Goal: Task Accomplishment & Management: Use online tool/utility

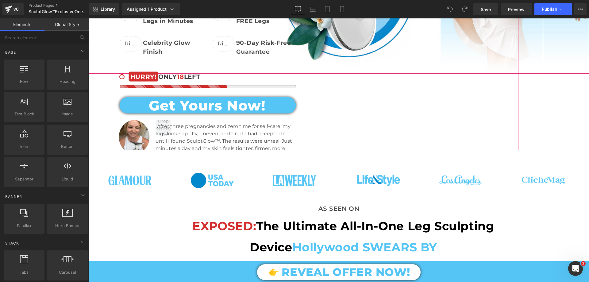
scroll to position [184, 0]
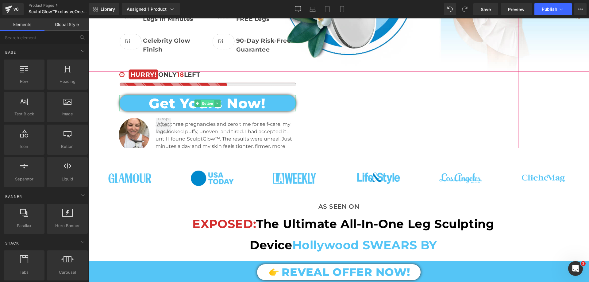
click at [208, 100] on span "Button" at bounding box center [207, 103] width 13 height 7
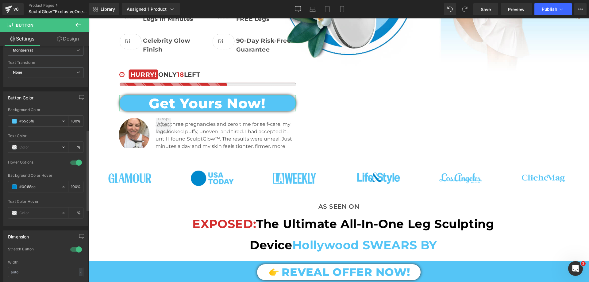
scroll to position [245, 0]
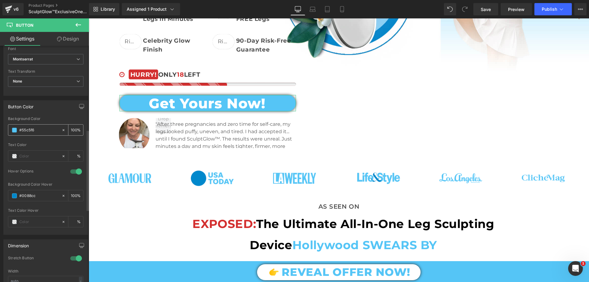
click at [36, 130] on input "#55c5f6" at bounding box center [38, 130] width 39 height 7
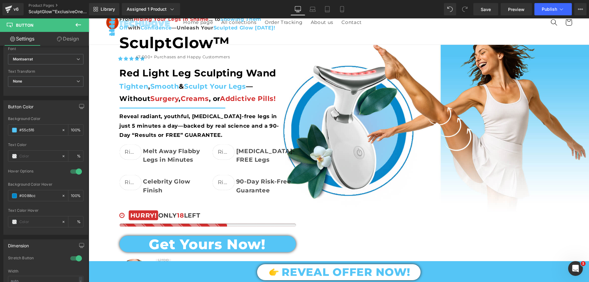
scroll to position [0, 0]
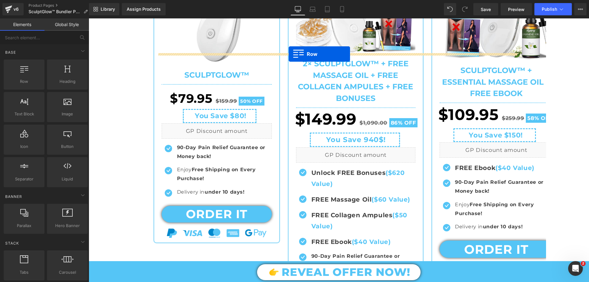
scroll to position [362, 0]
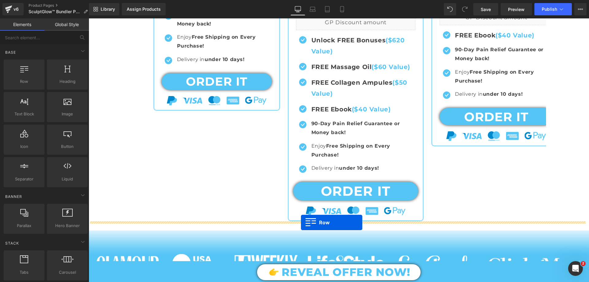
drag, startPoint x: 155, startPoint y: 36, endPoint x: 301, endPoint y: 222, distance: 236.2
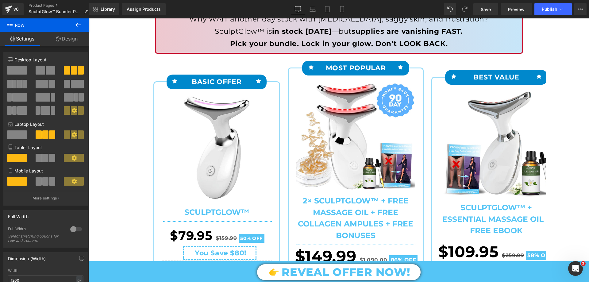
scroll to position [31, 0]
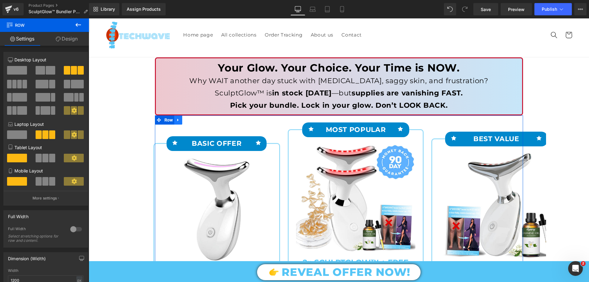
click at [176, 121] on icon at bounding box center [178, 120] width 4 height 5
click at [192, 120] on icon at bounding box center [194, 120] width 4 height 4
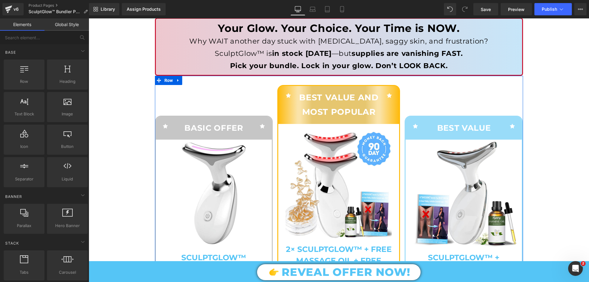
scroll to position [61, 0]
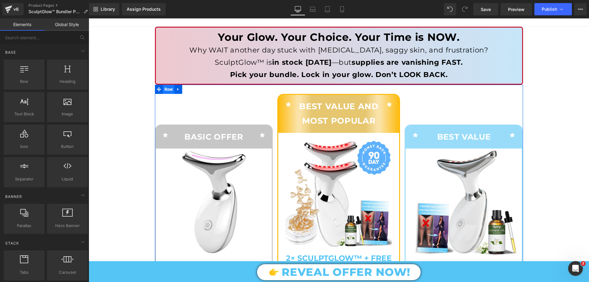
click at [163, 90] on span "Row" at bounding box center [169, 89] width 12 height 9
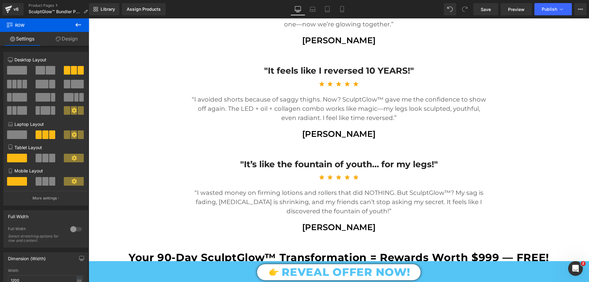
scroll to position [1104, 0]
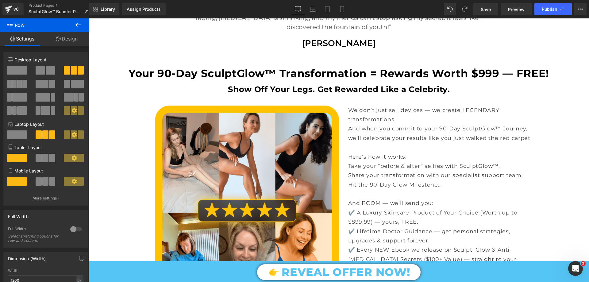
click at [200, 70] on strong "Your 90-Day SculptGlow™ Transformation = Rewards Worth $999 — FREE!" at bounding box center [339, 73] width 420 height 13
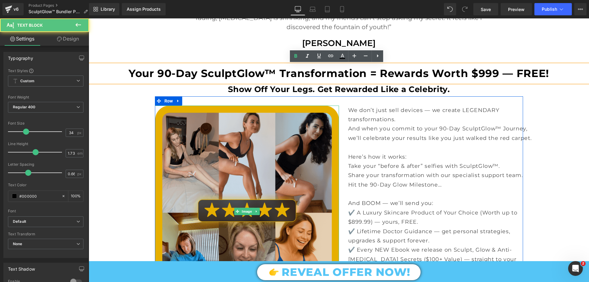
scroll to position [1227, 0]
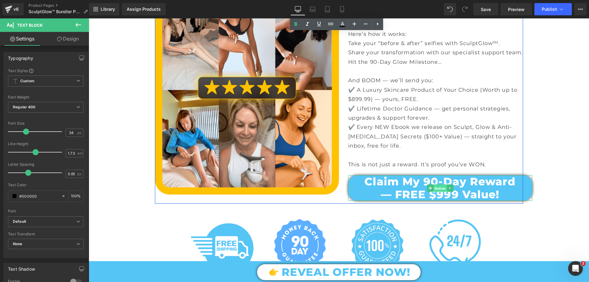
click at [433, 191] on span "Button" at bounding box center [439, 187] width 13 height 7
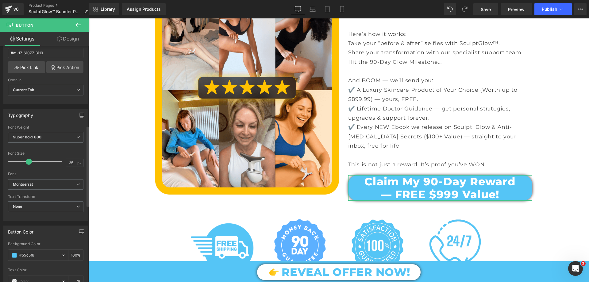
scroll to position [245, 0]
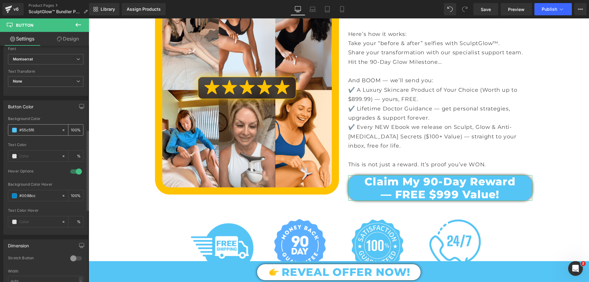
click at [37, 132] on input "#55c5f6" at bounding box center [38, 130] width 39 height 7
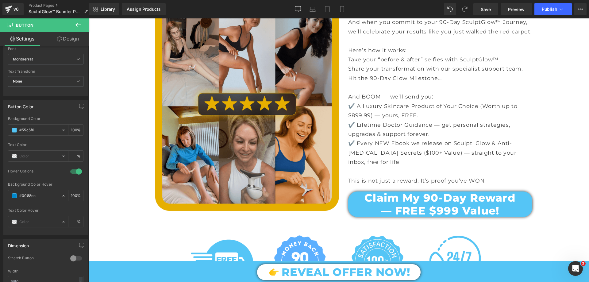
scroll to position [1073, 0]
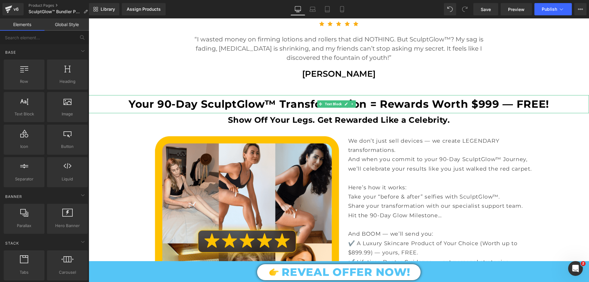
click at [168, 101] on strong "Your 90-Day SculptGlow™ Transformation = Rewards Worth $999 — FREE!" at bounding box center [339, 104] width 420 height 13
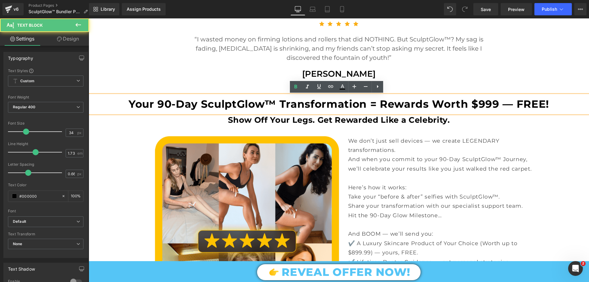
click at [159, 103] on strong "Your 90-Day SculptGlow™ Transformation = Rewards Worth $999 — FREE!" at bounding box center [339, 104] width 420 height 13
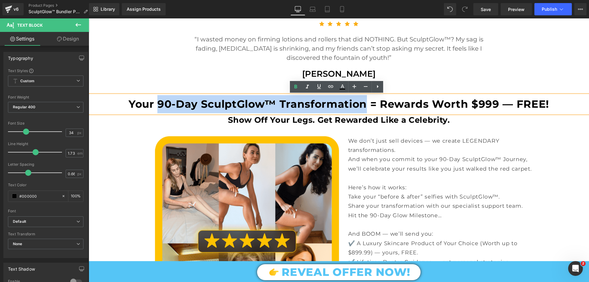
drag, startPoint x: 159, startPoint y: 102, endPoint x: 365, endPoint y: 104, distance: 206.4
click at [365, 104] on strong "Your 90-Day SculptGlow™ Transformation = Rewards Worth $999 — FREE!" at bounding box center [339, 104] width 420 height 13
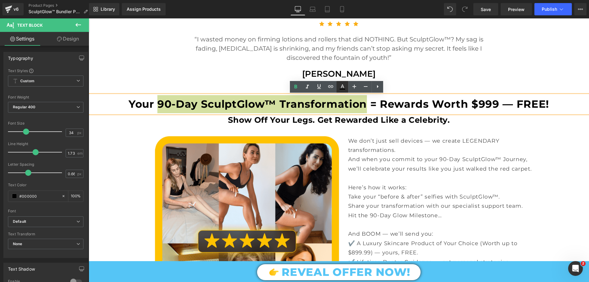
click at [346, 86] on link at bounding box center [342, 87] width 12 height 12
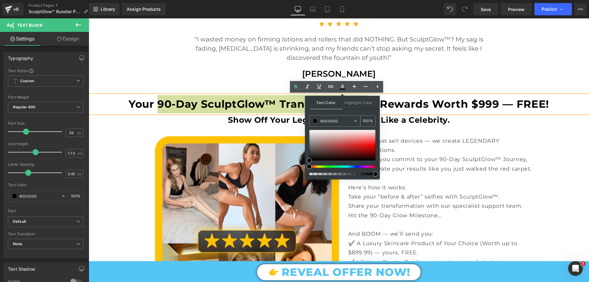
click at [343, 118] on input "#000000" at bounding box center [336, 120] width 33 height 7
paste input "55c5f6"
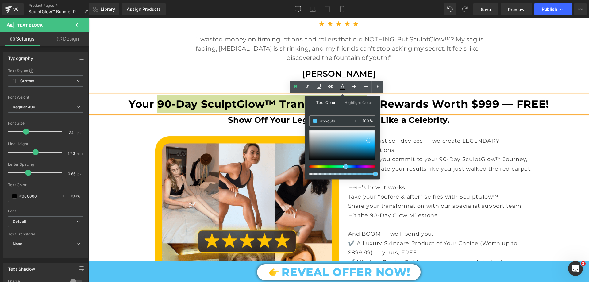
type input "#55c5f6"
click at [374, 176] on span at bounding box center [375, 173] width 5 height 5
click at [375, 174] on span at bounding box center [375, 173] width 5 height 5
type input "99"
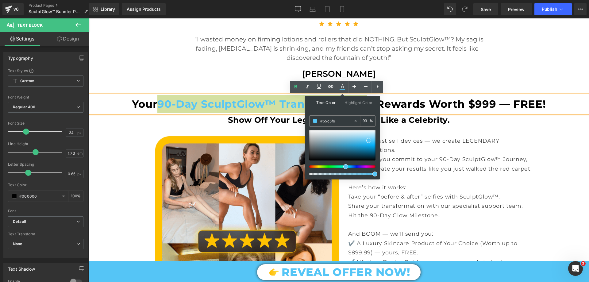
type input "100"
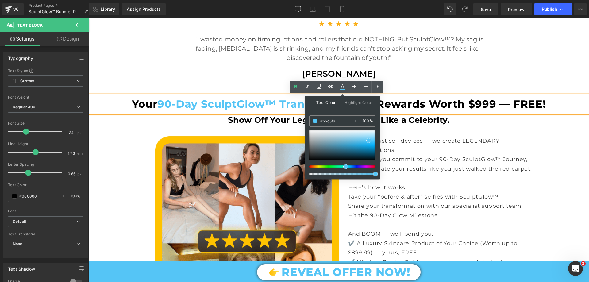
drag, startPoint x: 375, startPoint y: 174, endPoint x: 298, endPoint y: 134, distance: 86.7
click at [377, 174] on span at bounding box center [375, 173] width 5 height 5
click at [408, 98] on strong "Your 90-Day SculptGlow™ Transformation = Rewards Worth $999 — FREE!" at bounding box center [339, 104] width 414 height 13
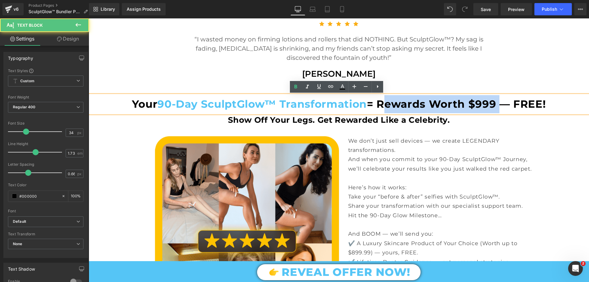
drag, startPoint x: 379, startPoint y: 105, endPoint x: 494, endPoint y: 107, distance: 114.4
click at [494, 107] on strong "Your 90-Day SculptGlow™ Transformation = Rewards Worth $999 — FREE!" at bounding box center [339, 104] width 414 height 13
click at [409, 108] on strong "Your 90-Day SculptGlow™ Transformation = Rewards Worth $999 — FREE!" at bounding box center [339, 104] width 414 height 13
drag, startPoint x: 514, startPoint y: 103, endPoint x: 547, endPoint y: 109, distance: 33.4
click at [551, 109] on p "Your 90-Day SculptGlow™ Transformation = Rewards Worth $999 — FREE!" at bounding box center [339, 104] width 500 height 18
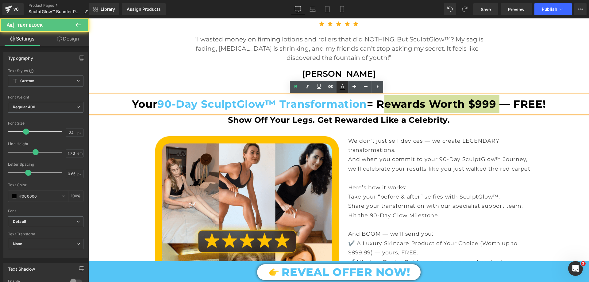
click at [343, 86] on icon at bounding box center [342, 86] width 7 height 7
type input "#000000"
type input "100"
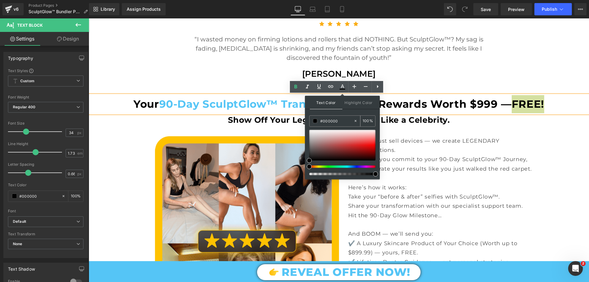
click at [342, 120] on input "#000000" at bounding box center [336, 120] width 33 height 7
paste input "55c5f6"
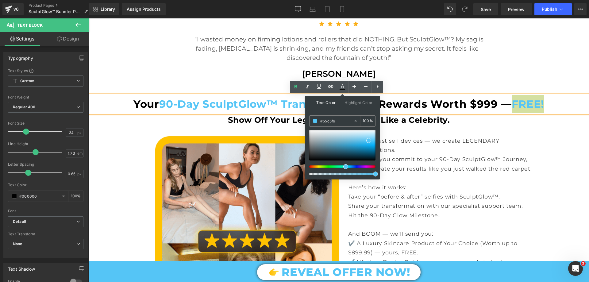
click at [374, 175] on span at bounding box center [375, 173] width 5 height 5
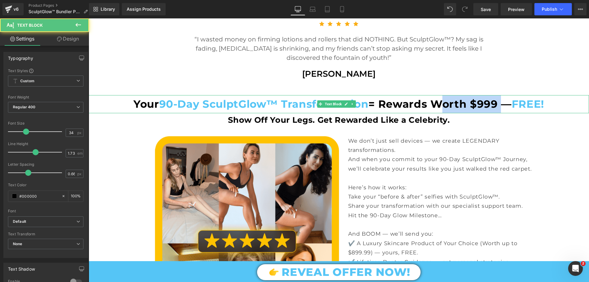
drag, startPoint x: 486, startPoint y: 102, endPoint x: 497, endPoint y: 101, distance: 11.4
click at [497, 101] on strong "Your 90-Day SculptGlow™ Transformation = Rewards Worth $999 — FREE!" at bounding box center [338, 104] width 411 height 13
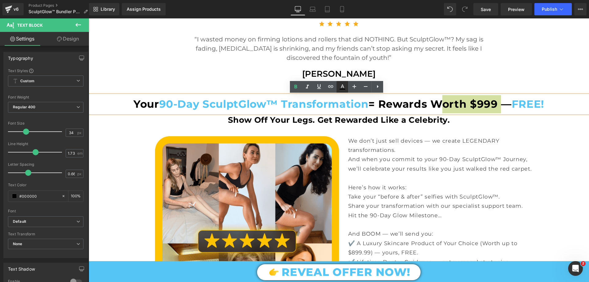
click at [341, 88] on icon at bounding box center [342, 86] width 3 height 4
type input "#000000"
type input "100"
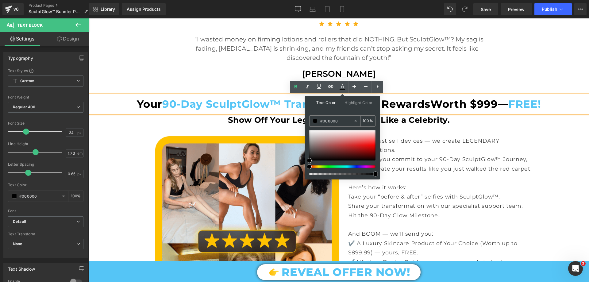
click at [340, 124] on input "#000000" at bounding box center [336, 120] width 33 height 7
paste input "55c5f6"
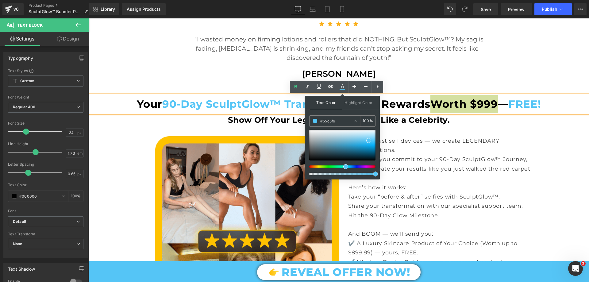
click at [376, 173] on span at bounding box center [375, 173] width 5 height 5
click at [414, 122] on strong "Show Off Your Legs. Get Rewarded Like a Celebrity." at bounding box center [339, 120] width 222 height 10
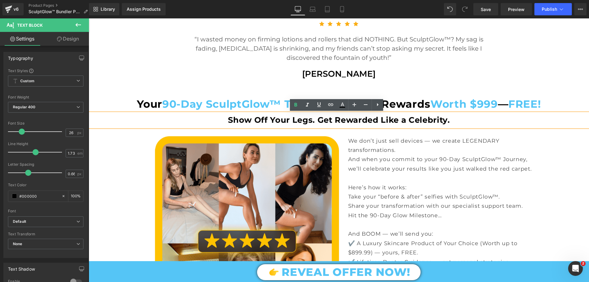
click at [322, 118] on strong "Show Off Your Legs. Get Rewarded Like a Celebrity." at bounding box center [339, 120] width 222 height 10
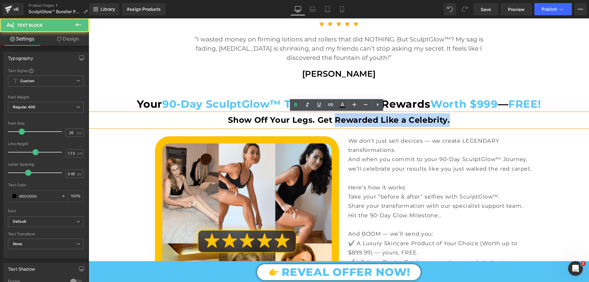
drag, startPoint x: 335, startPoint y: 121, endPoint x: 450, endPoint y: 121, distance: 115.6
click at [450, 121] on p "Show Off Your Legs. Get Rewarded Like a Celebrity." at bounding box center [339, 120] width 500 height 14
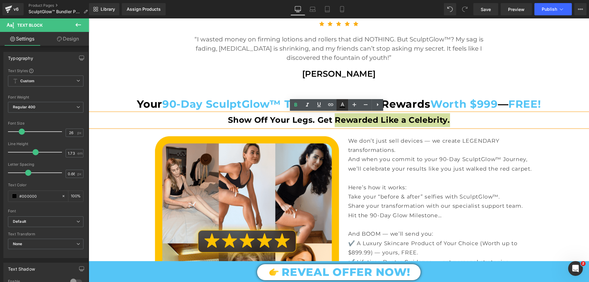
click at [343, 103] on icon at bounding box center [342, 104] width 7 height 7
type input "#000000"
type input "100"
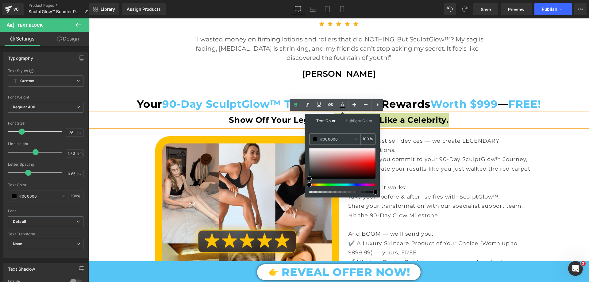
click at [343, 138] on input "#000000" at bounding box center [336, 139] width 33 height 7
paste input "55c5f6"
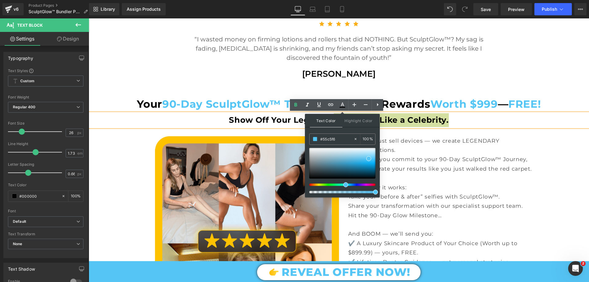
type input "#55c5f6"
click at [374, 192] on span at bounding box center [375, 192] width 5 height 5
click at [455, 125] on p "Show Off Your Legs. Get Rewarded Like a Celebrity." at bounding box center [339, 120] width 500 height 14
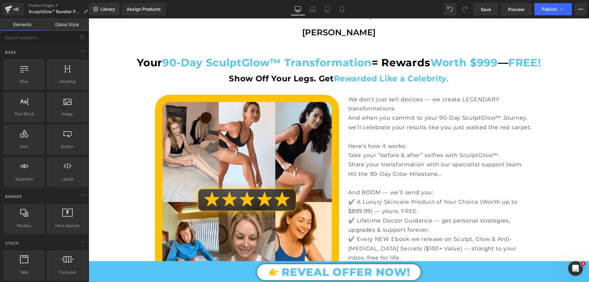
scroll to position [1104, 0]
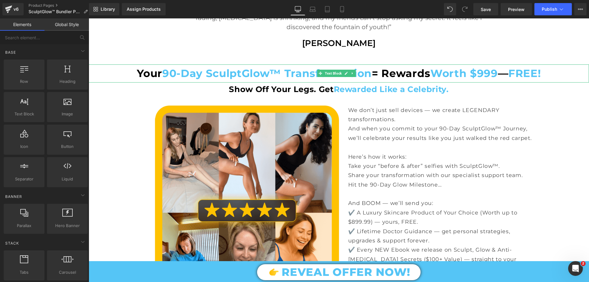
click at [221, 70] on span "90-Day SculptGlow™ Transformation" at bounding box center [266, 73] width 209 height 13
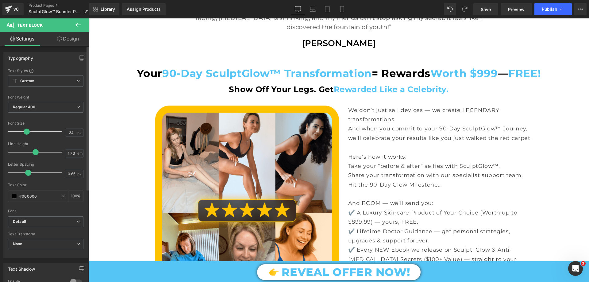
type input "35"
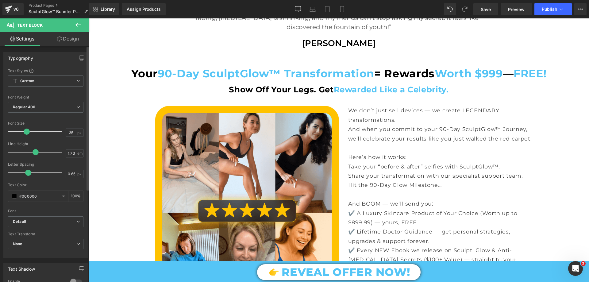
click at [27, 131] on span at bounding box center [27, 132] width 6 height 6
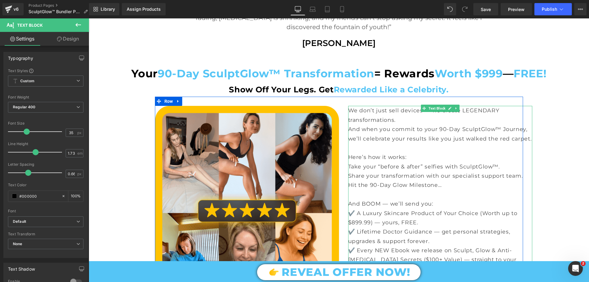
click at [363, 110] on p "We don’t just sell devices — we create LEGENDARY transformations." at bounding box center [440, 115] width 184 height 19
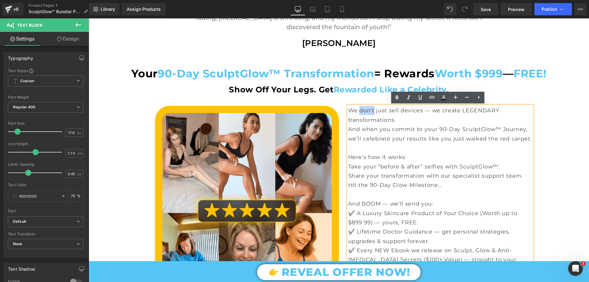
drag, startPoint x: 358, startPoint y: 109, endPoint x: 371, endPoint y: 108, distance: 12.9
click at [371, 108] on p "We don’t just sell devices — we create LEGENDARY transformations." at bounding box center [440, 115] width 184 height 19
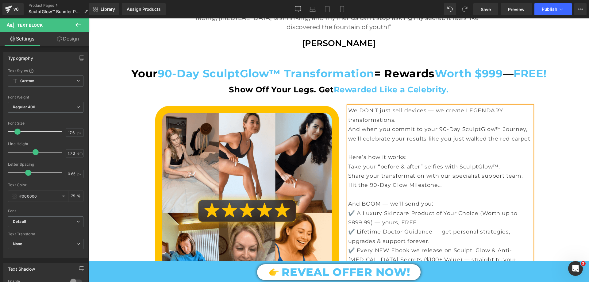
click at [397, 112] on p "We DON'T just sell devices — we create LEGENDARY transformations." at bounding box center [440, 115] width 184 height 19
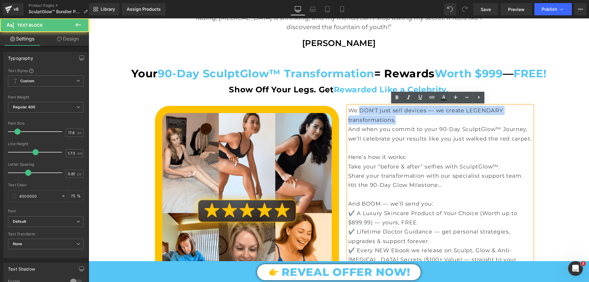
drag, startPoint x: 358, startPoint y: 109, endPoint x: 399, endPoint y: 119, distance: 41.5
click at [399, 119] on p "We DON'T just sell devices — we create LEGENDARY transformations." at bounding box center [440, 115] width 184 height 19
click at [421, 113] on p "We DON'T just sell devices — we create LEGENDARY transformations." at bounding box center [440, 115] width 184 height 19
click at [463, 111] on p "We DON'T just sell devices — we create LEGENDARY transformations." at bounding box center [440, 115] width 184 height 19
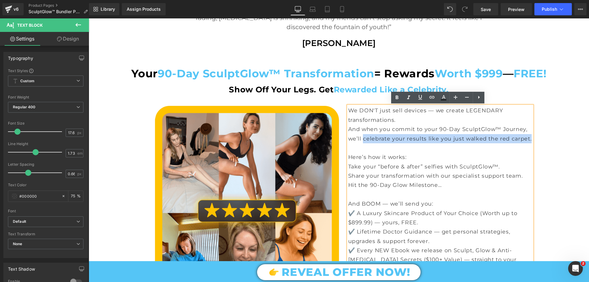
drag, startPoint x: 359, startPoint y: 139, endPoint x: 527, endPoint y: 139, distance: 167.2
click at [527, 139] on p "And when you commit to your 90-Day SculptGlow™ Journey, we’ll celebrate your re…" at bounding box center [440, 134] width 184 height 19
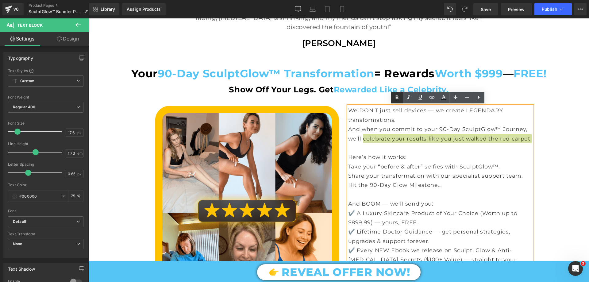
click at [397, 97] on icon at bounding box center [397, 98] width 3 height 4
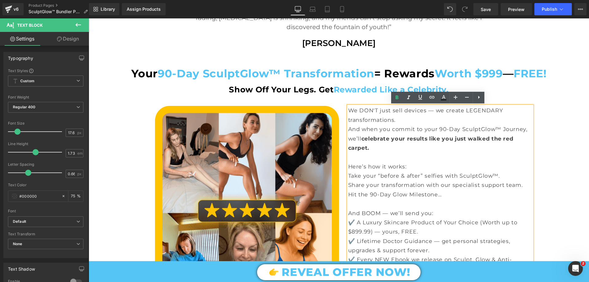
click at [402, 143] on p "And when you commit to your 90-Day SculptGlow™ Journey, we’ll celebrate your re…" at bounding box center [440, 139] width 184 height 28
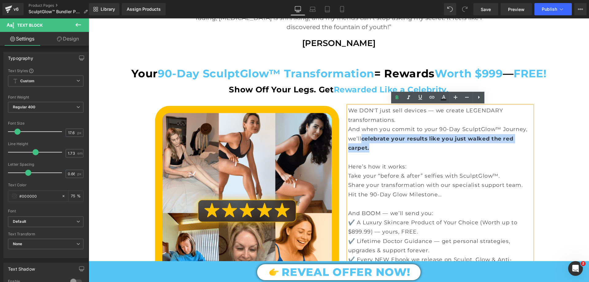
drag, startPoint x: 360, startPoint y: 139, endPoint x: 463, endPoint y: 149, distance: 102.6
click at [463, 149] on p "And when you commit to your 90-Day SculptGlow™ Journey, we’ll celebrate your re…" at bounding box center [440, 139] width 184 height 28
click at [385, 139] on span "celebrate your results like you just walked the red carpet." at bounding box center [430, 143] width 165 height 16
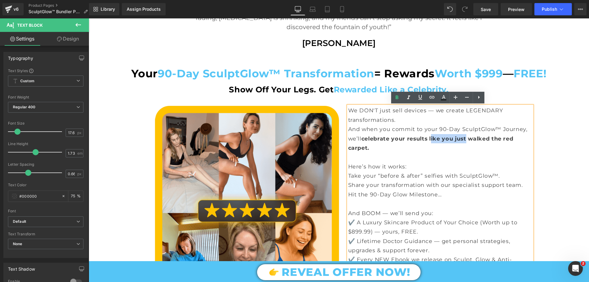
drag, startPoint x: 429, startPoint y: 137, endPoint x: 465, endPoint y: 141, distance: 36.5
click at [465, 141] on span "celebrate your results like you just walked the red carpet." at bounding box center [430, 143] width 165 height 16
click at [403, 97] on link at bounding box center [409, 98] width 12 height 12
click at [408, 98] on icon at bounding box center [408, 97] width 7 height 7
click at [394, 98] on icon at bounding box center [396, 97] width 7 height 7
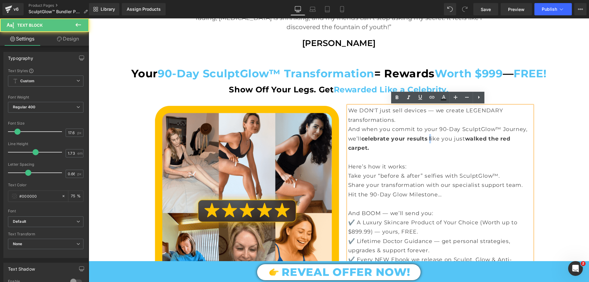
click at [428, 137] on span "celebrate your results l" at bounding box center [396, 138] width 70 height 6
click at [392, 97] on link at bounding box center [397, 98] width 12 height 12
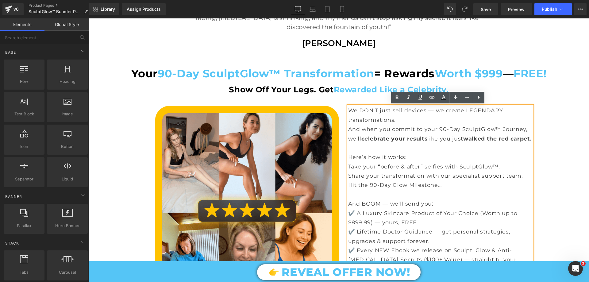
click at [556, 131] on div "Your Glow. Your Choice. Your Time is NOW. Heading Why WAIT another day stuck wi…" at bounding box center [339, 279] width 500 height 2590
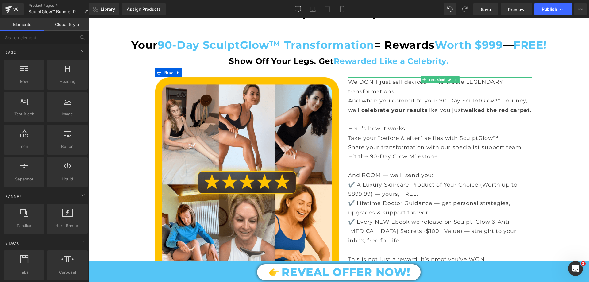
scroll to position [1165, 0]
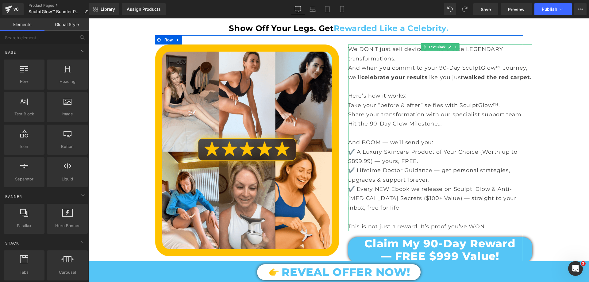
click at [406, 110] on p "Take your “before & after” selfies with SculptGlow™." at bounding box center [440, 105] width 184 height 9
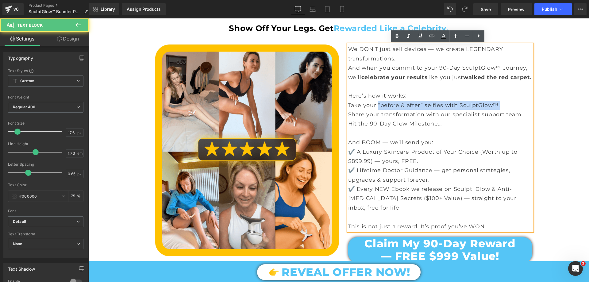
drag, startPoint x: 376, startPoint y: 112, endPoint x: 500, endPoint y: 110, distance: 123.9
click at [500, 110] on p "Take your “before & after” selfies with SculptGlow™." at bounding box center [440, 105] width 184 height 9
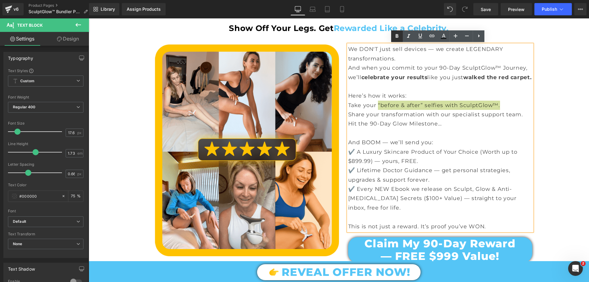
click at [398, 36] on icon at bounding box center [396, 36] width 7 height 7
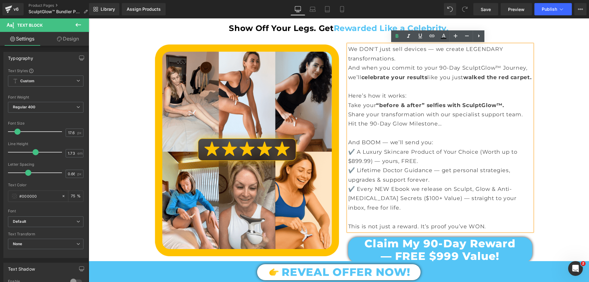
click at [396, 119] on p "Share your transformation with our specialist support team." at bounding box center [440, 114] width 184 height 9
drag, startPoint x: 361, startPoint y: 124, endPoint x: 347, endPoint y: 123, distance: 14.1
click at [348, 119] on p "Share your transformation with our specialist support team." at bounding box center [440, 114] width 184 height 9
drag, startPoint x: 421, startPoint y: 123, endPoint x: 346, endPoint y: 120, distance: 75.2
click at [348, 119] on p "Share your transformation with our specialist support team." at bounding box center [440, 114] width 184 height 9
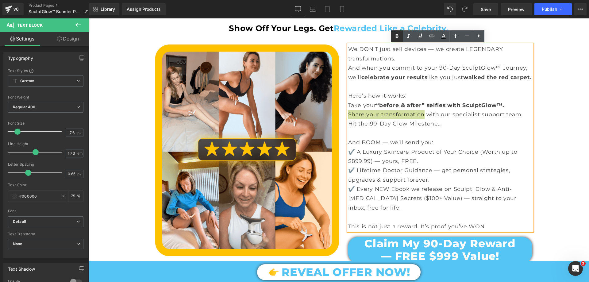
click at [397, 36] on icon at bounding box center [397, 36] width 3 height 4
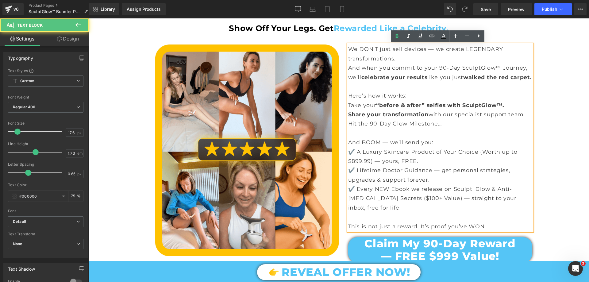
drag, startPoint x: 441, startPoint y: 123, endPoint x: 523, endPoint y: 123, distance: 81.9
click at [523, 119] on p "Share your transformation with our specialist support team." at bounding box center [440, 114] width 184 height 9
click at [397, 35] on icon at bounding box center [396, 36] width 7 height 7
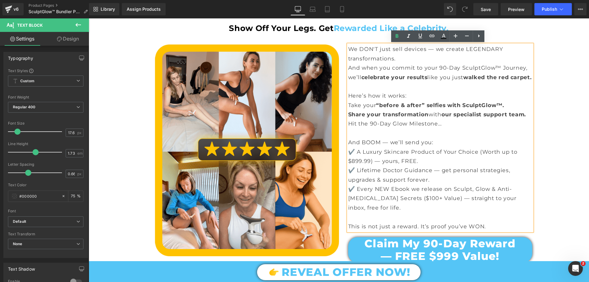
click at [405, 108] on span "“before & after” selfies with SculptGlow™." at bounding box center [440, 105] width 128 height 6
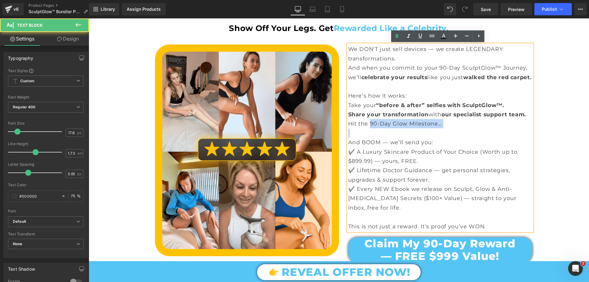
drag, startPoint x: 367, startPoint y: 134, endPoint x: 438, endPoint y: 140, distance: 71.7
click at [438, 140] on div "We DON'T just sell devices — we create LEGENDARY transformations. And when you …" at bounding box center [440, 137] width 184 height 186
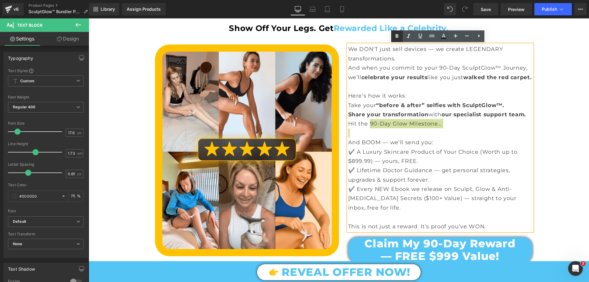
click at [397, 36] on icon at bounding box center [397, 36] width 3 height 4
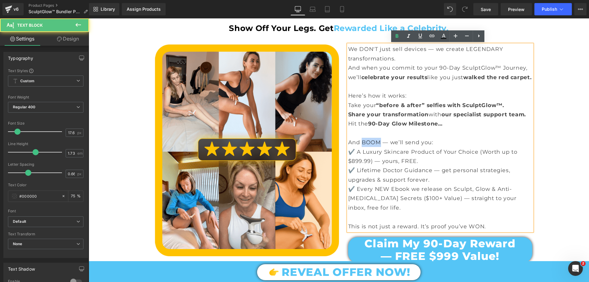
drag, startPoint x: 359, startPoint y: 150, endPoint x: 377, endPoint y: 149, distance: 17.5
click at [377, 147] on p "And BOOM — we’ll send you:" at bounding box center [440, 142] width 184 height 9
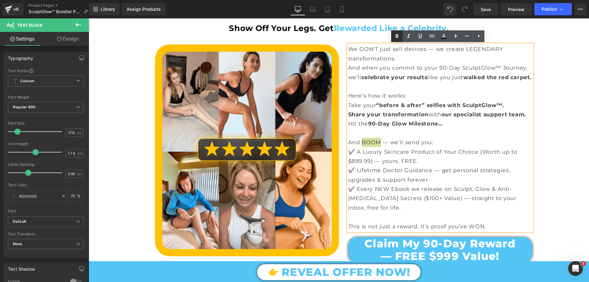
drag, startPoint x: 400, startPoint y: 37, endPoint x: 310, endPoint y: 24, distance: 90.2
click at [400, 37] on icon at bounding box center [396, 36] width 7 height 7
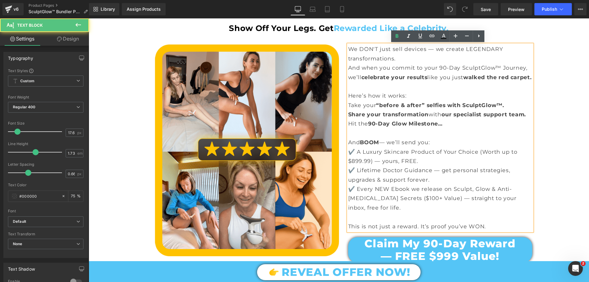
drag, startPoint x: 389, startPoint y: 151, endPoint x: 437, endPoint y: 147, distance: 48.3
click at [437, 147] on p "And BOOM — we’ll send you:" at bounding box center [440, 142] width 184 height 9
click at [400, 35] on icon at bounding box center [396, 36] width 7 height 7
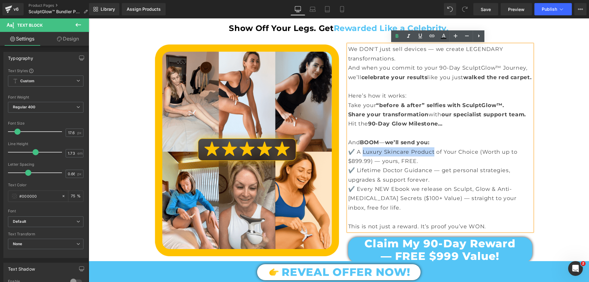
drag, startPoint x: 361, startPoint y: 160, endPoint x: 431, endPoint y: 159, distance: 69.6
click at [431, 159] on p "✔️ A Luxury Skincare Product of Your Choice (Worth up to $899.99) — yours, FREE." at bounding box center [440, 156] width 184 height 19
click at [361, 163] on p "✔️ A Luxury Skincare Product of Your Choice (Worth up to $899.99) — yours, FREE." at bounding box center [440, 156] width 184 height 19
drag, startPoint x: 361, startPoint y: 160, endPoint x: 473, endPoint y: 159, distance: 112.3
click at [473, 159] on p "✔️ A Luxury Skincare Product of Your Choice (Worth up to $899.99) — yours, FREE." at bounding box center [440, 156] width 184 height 19
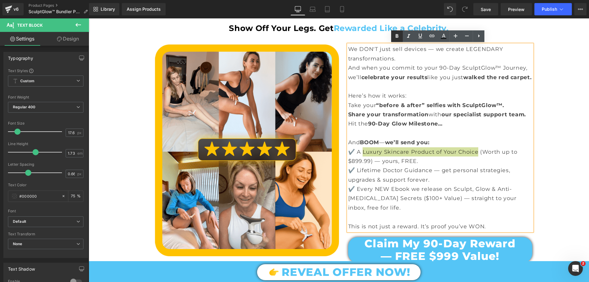
click at [396, 34] on icon at bounding box center [396, 36] width 7 height 7
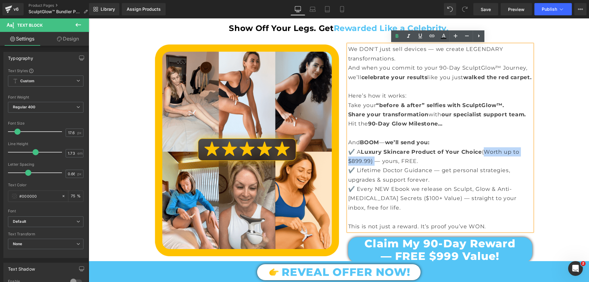
drag, startPoint x: 482, startPoint y: 159, endPoint x: 370, endPoint y: 171, distance: 113.2
click at [370, 166] on p "✔️ A Luxury Skincare Product of Your Choice (Worth up to $899.99) — yours, FREE." at bounding box center [440, 156] width 184 height 19
click at [395, 33] on icon at bounding box center [396, 36] width 7 height 7
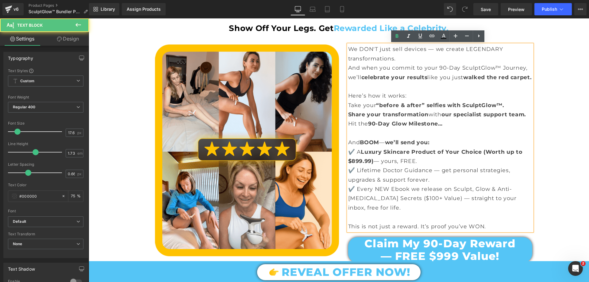
drag, startPoint x: 399, startPoint y: 169, endPoint x: 429, endPoint y: 168, distance: 29.8
click at [429, 166] on p "✔️ A Luxury Skincare Product of Your Choice (Worth up to $899.99) — yours, FREE." at bounding box center [440, 156] width 184 height 19
click at [399, 36] on icon at bounding box center [396, 36] width 7 height 7
drag, startPoint x: 355, startPoint y: 179, endPoint x: 428, endPoint y: 180, distance: 73.9
click at [428, 180] on p "✔️ Lifetime Doctor Guidance — get personal strategies, upgrades & support forev…" at bounding box center [440, 175] width 184 height 19
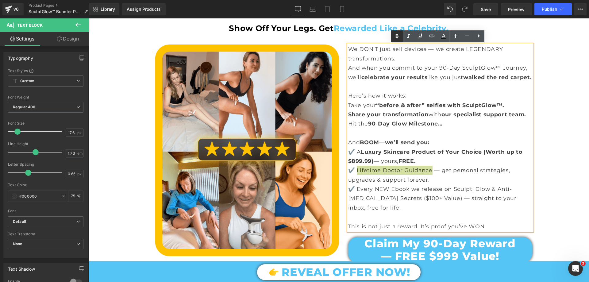
click at [396, 35] on icon at bounding box center [397, 36] width 3 height 4
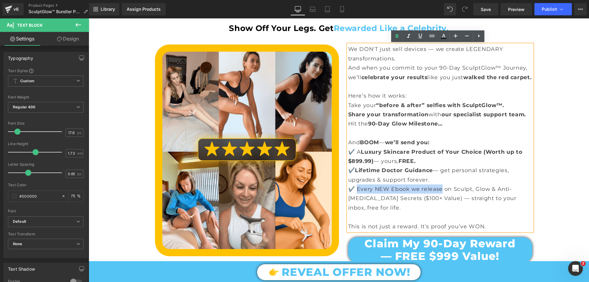
drag, startPoint x: 355, startPoint y: 197, endPoint x: 438, endPoint y: 197, distance: 82.5
click at [438, 197] on p "✔️ Every NEW Ebook we release on Sculpt, Glow & Anti-[MEDICAL_DATA] Secrets ($1…" at bounding box center [440, 198] width 184 height 28
click at [398, 37] on icon at bounding box center [397, 36] width 3 height 4
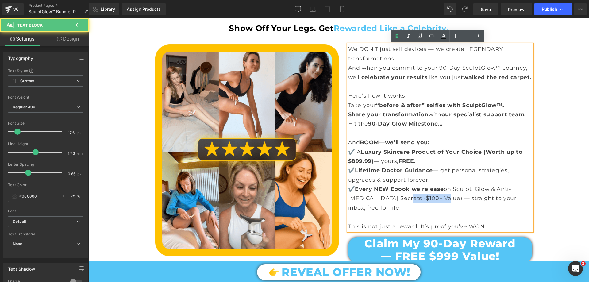
drag, startPoint x: 393, startPoint y: 207, endPoint x: 431, endPoint y: 205, distance: 37.8
click at [431, 205] on p "✔️ Every NEW Ebook we release on Sculpt, Glow & Anti-[MEDICAL_DATA] Secrets ($1…" at bounding box center [440, 198] width 184 height 28
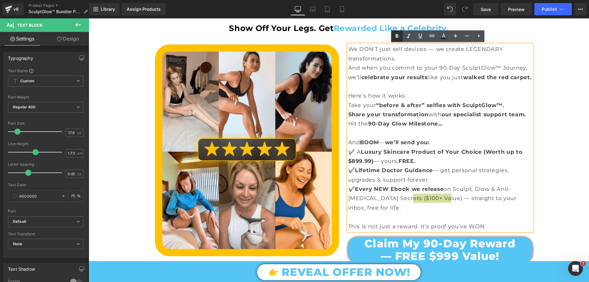
click at [397, 35] on icon at bounding box center [397, 36] width 3 height 4
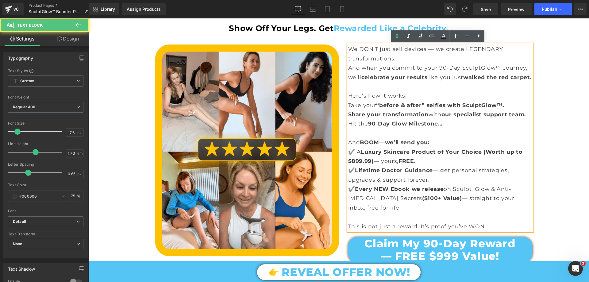
click at [351, 164] on span "(Worth up to $899.99)" at bounding box center [435, 156] width 175 height 16
drag, startPoint x: 353, startPoint y: 171, endPoint x: 349, endPoint y: 171, distance: 4.0
click at [349, 164] on span "(Worth up to $899.99)" at bounding box center [435, 156] width 175 height 16
click at [422, 201] on span "($100+ Value)" at bounding box center [442, 198] width 40 height 6
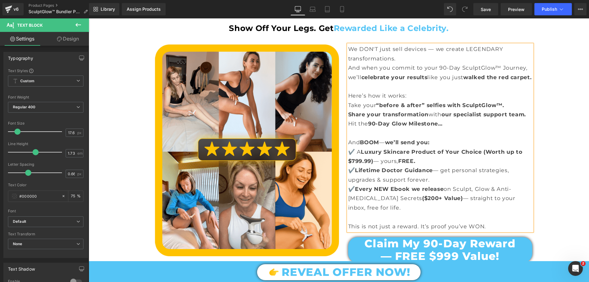
click at [576, 100] on div "Your Glow. Your Choice. Your Time is NOW. Heading Why WAIT another day stuck wi…" at bounding box center [339, 218] width 500 height 2590
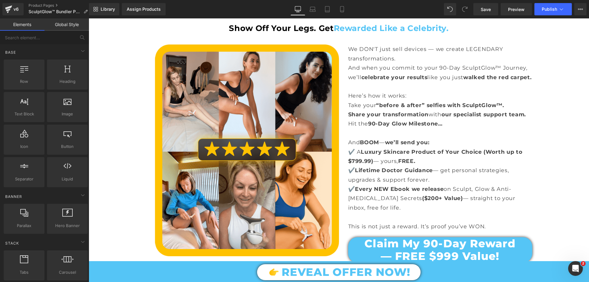
scroll to position [1227, 0]
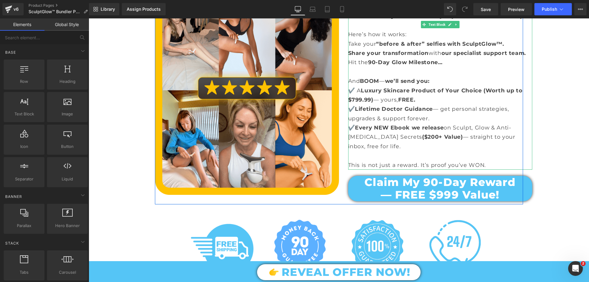
click at [427, 170] on p "This is not just a reward. It’s proof you’ve WON." at bounding box center [440, 164] width 184 height 9
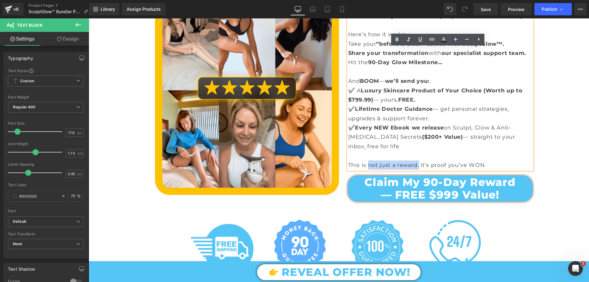
drag, startPoint x: 365, startPoint y: 174, endPoint x: 415, endPoint y: 172, distance: 49.4
click at [415, 170] on p "This is not just a reward. It’s proof you’ve WON." at bounding box center [440, 164] width 184 height 9
click at [396, 41] on icon at bounding box center [397, 39] width 3 height 4
drag, startPoint x: 366, startPoint y: 174, endPoint x: 376, endPoint y: 171, distance: 10.6
click at [376, 168] on span "not just a reward." at bounding box center [393, 165] width 54 height 6
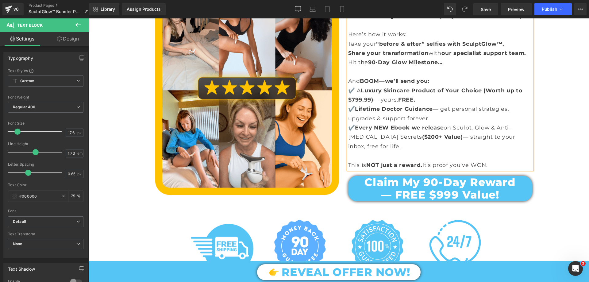
drag, startPoint x: 434, startPoint y: 172, endPoint x: 491, endPoint y: 171, distance: 57.4
click at [491, 170] on p "This is NOT just a reward. It’s proof you’ve WON." at bounding box center [440, 164] width 184 height 9
click at [397, 39] on icon at bounding box center [396, 39] width 7 height 7
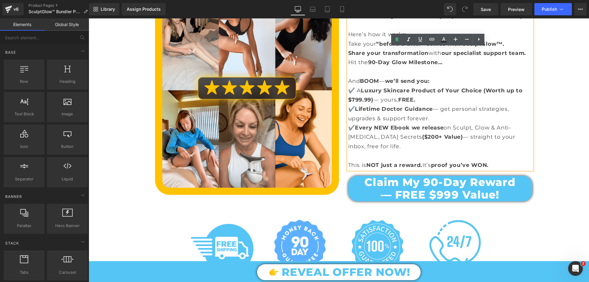
click at [539, 98] on div "Your Glow. Your Choice. Your Time is NOW. Heading Why WAIT another day stuck wi…" at bounding box center [339, 156] width 500 height 2590
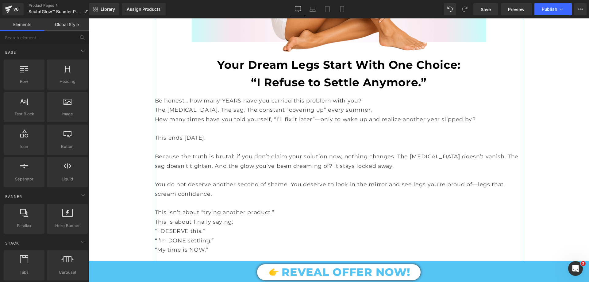
scroll to position [1687, 0]
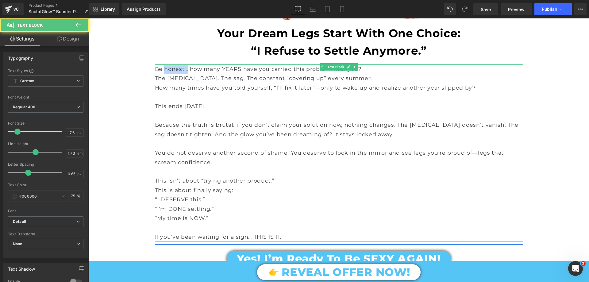
drag, startPoint x: 163, startPoint y: 77, endPoint x: 186, endPoint y: 78, distance: 23.3
click at [186, 74] on p "Be honest… how many YEARS have you carried this problem with you?" at bounding box center [339, 68] width 368 height 9
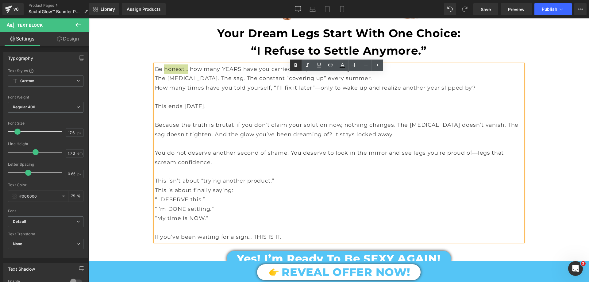
click at [295, 65] on icon at bounding box center [295, 65] width 3 height 4
click at [226, 74] on p "Be honest… how many YEARS have you carried this problem with you?" at bounding box center [339, 68] width 368 height 9
drag, startPoint x: 203, startPoint y: 78, endPoint x: 238, endPoint y: 82, distance: 35.2
click at [238, 74] on p "Be honest… how many YEARS have you carried this problem with you?" at bounding box center [339, 68] width 368 height 9
click at [297, 63] on icon at bounding box center [295, 65] width 7 height 7
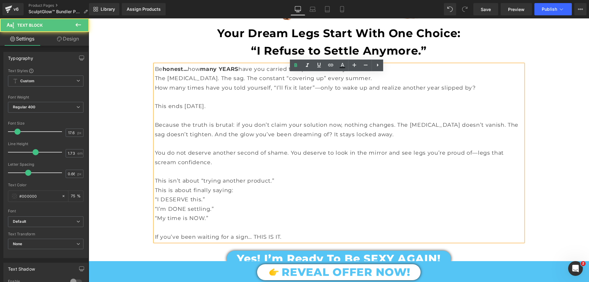
drag, startPoint x: 270, startPoint y: 79, endPoint x: 359, endPoint y: 75, distance: 89.9
click at [359, 74] on p "Be honest… how many YEARS have you carried this problem with you?" at bounding box center [339, 68] width 368 height 9
click at [295, 60] on link at bounding box center [296, 66] width 12 height 12
drag, startPoint x: 165, startPoint y: 87, endPoint x: 188, endPoint y: 84, distance: 22.9
click at [188, 83] on p "The [MEDICAL_DATA]. The sag. The constant “covering up” every summer." at bounding box center [339, 78] width 368 height 9
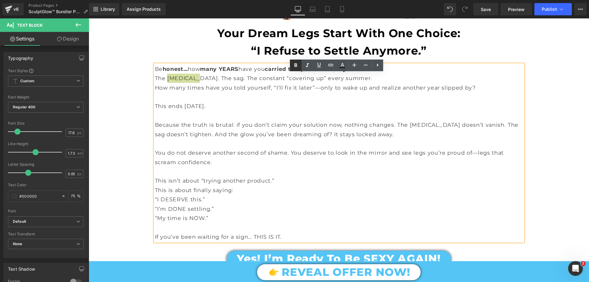
click at [298, 64] on icon at bounding box center [295, 65] width 7 height 7
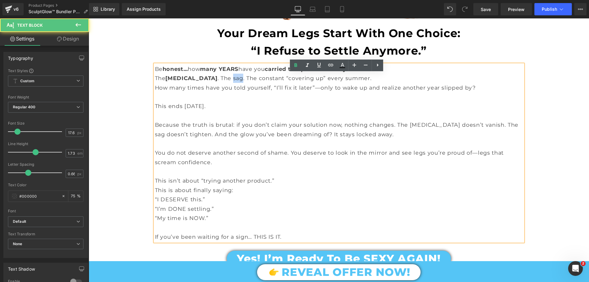
drag, startPoint x: 204, startPoint y: 86, endPoint x: 214, endPoint y: 87, distance: 10.1
click at [214, 83] on p "The [MEDICAL_DATA] . The sag. The constant “covering up” every summer." at bounding box center [339, 78] width 368 height 9
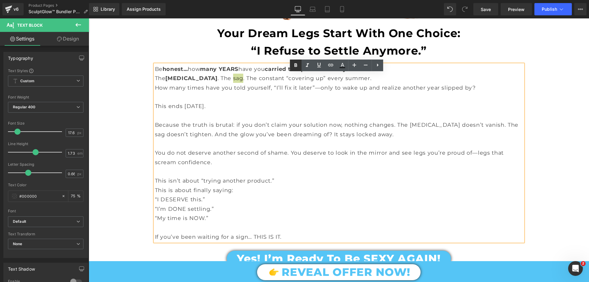
drag, startPoint x: 295, startPoint y: 65, endPoint x: 189, endPoint y: 50, distance: 107.7
click at [295, 65] on icon at bounding box center [295, 65] width 3 height 4
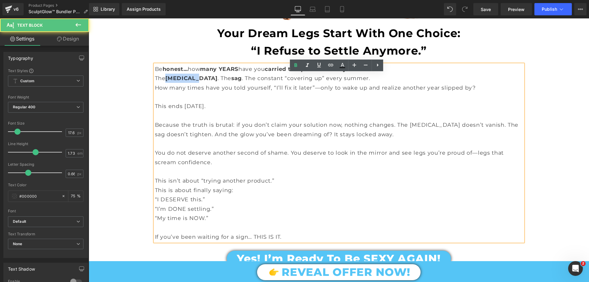
drag, startPoint x: 165, startPoint y: 87, endPoint x: 188, endPoint y: 86, distance: 22.7
click at [188, 81] on span "[MEDICAL_DATA]" at bounding box center [191, 78] width 52 height 6
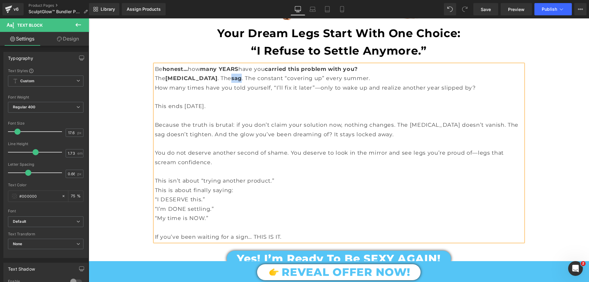
drag, startPoint x: 213, startPoint y: 86, endPoint x: 221, endPoint y: 85, distance: 8.4
click at [231, 81] on span "sag" at bounding box center [236, 78] width 10 height 6
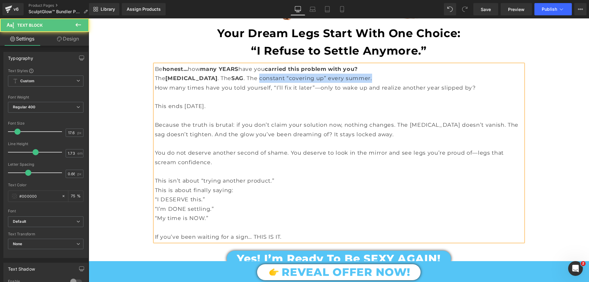
drag, startPoint x: 240, startPoint y: 88, endPoint x: 354, endPoint y: 86, distance: 114.7
click at [354, 83] on p "The [MEDICAL_DATA] . The SAG . The constant “covering up” every summer." at bounding box center [339, 78] width 368 height 9
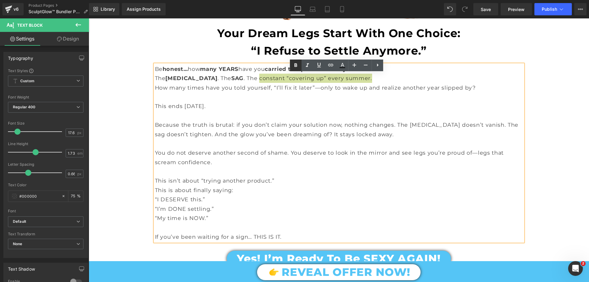
click at [298, 61] on link at bounding box center [296, 66] width 12 height 12
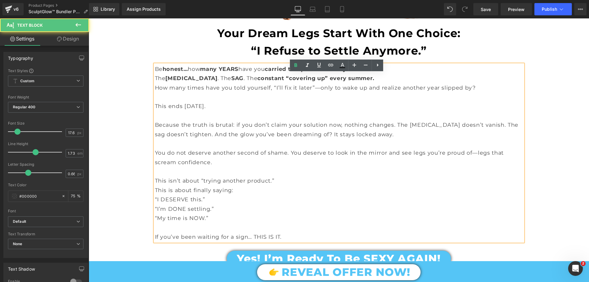
click at [161, 92] on p "How many times have you told yourself, “I’ll fix it later”—only to wake up and …" at bounding box center [339, 87] width 368 height 9
drag, startPoint x: 269, startPoint y: 96, endPoint x: 309, endPoint y: 100, distance: 41.0
click at [309, 92] on p "How many times have you told yourself, “I’ll fix it later”—only to wake up and …" at bounding box center [339, 87] width 368 height 9
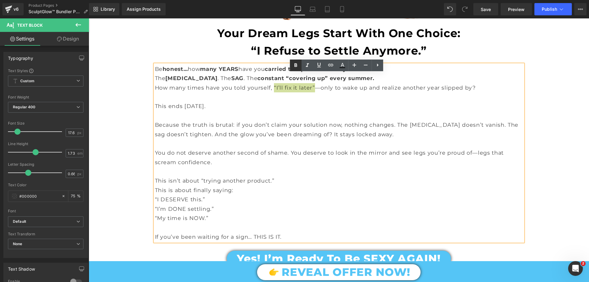
click at [296, 63] on icon at bounding box center [295, 65] width 3 height 4
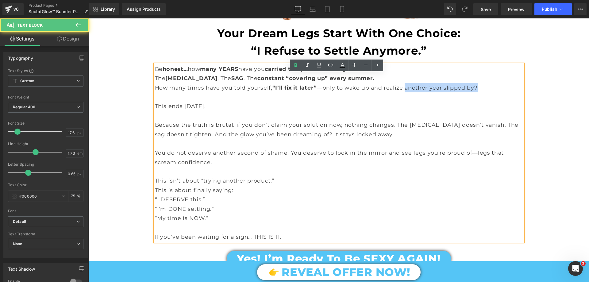
drag, startPoint x: 400, startPoint y: 95, endPoint x: 482, endPoint y: 97, distance: 81.9
click at [483, 92] on p "How many times have you told yourself, “I’ll fix it later” —only to wake up and…" at bounding box center [339, 87] width 368 height 9
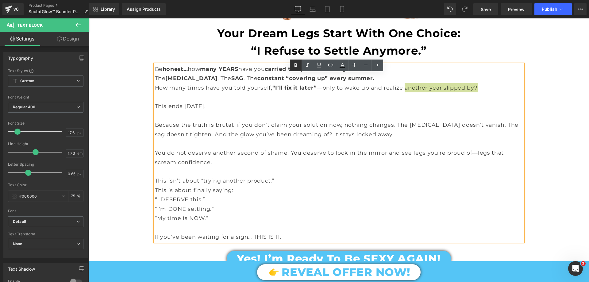
click at [291, 66] on link at bounding box center [296, 66] width 12 height 12
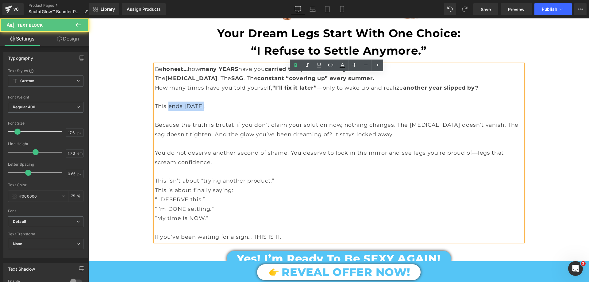
drag, startPoint x: 166, startPoint y: 117, endPoint x: 220, endPoint y: 112, distance: 54.2
click at [220, 111] on p "This ends [DATE]." at bounding box center [339, 106] width 368 height 9
click at [295, 65] on icon at bounding box center [295, 65] width 3 height 4
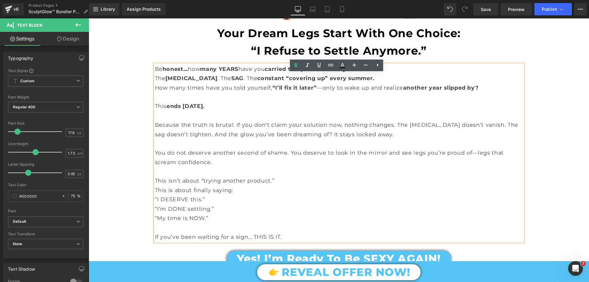
click at [235, 139] on p "Because the truth is brutal: if you don’t claim your solution now, nothing chan…" at bounding box center [339, 129] width 368 height 19
drag, startPoint x: 190, startPoint y: 133, endPoint x: 219, endPoint y: 134, distance: 29.1
click at [230, 133] on p "Because the truth is brutal: if you don’t claim your solution now, nothing chan…" at bounding box center [339, 129] width 368 height 19
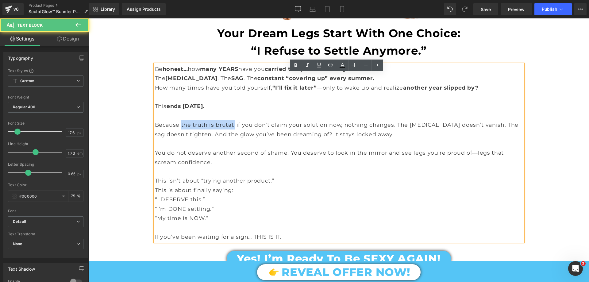
drag, startPoint x: 179, startPoint y: 134, endPoint x: 231, endPoint y: 130, distance: 52.0
click at [231, 130] on p "Because the truth is brutal: if you don’t claim your solution now, nothing chan…" at bounding box center [339, 129] width 368 height 19
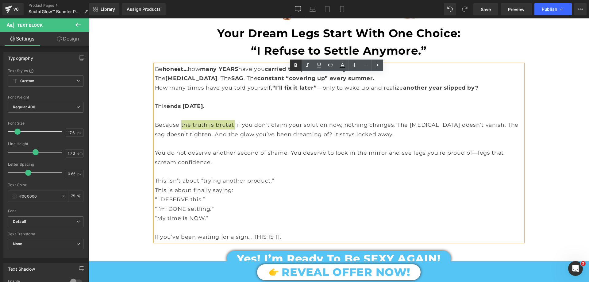
click at [296, 62] on icon at bounding box center [295, 65] width 7 height 7
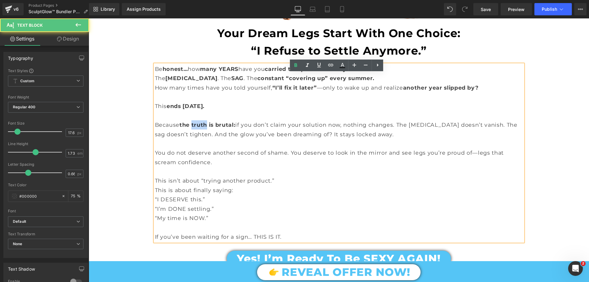
drag, startPoint x: 190, startPoint y: 133, endPoint x: 205, endPoint y: 132, distance: 15.4
click at [205, 128] on span "the truth is brutal:" at bounding box center [207, 124] width 56 height 6
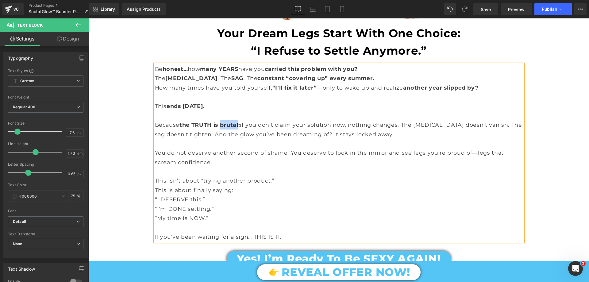
drag, startPoint x: 220, startPoint y: 135, endPoint x: 237, endPoint y: 133, distance: 17.3
click at [237, 128] on span "the TRUTH is brutal:" at bounding box center [209, 124] width 60 height 6
drag, startPoint x: 265, startPoint y: 133, endPoint x: 348, endPoint y: 131, distance: 83.8
click at [348, 131] on p "Because the TRUTH is BRUTAL: if you don’t claim your solution now, nothing chan…" at bounding box center [339, 129] width 368 height 19
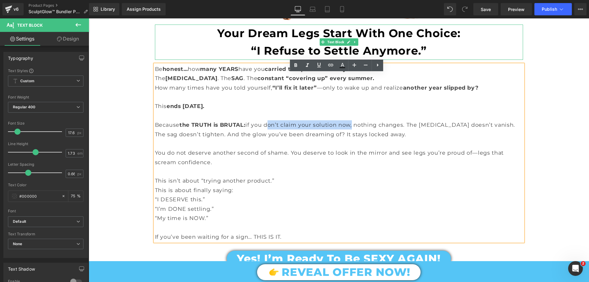
click at [287, 57] on b "“I Refuse to Settle Anymore.”" at bounding box center [338, 50] width 175 height 13
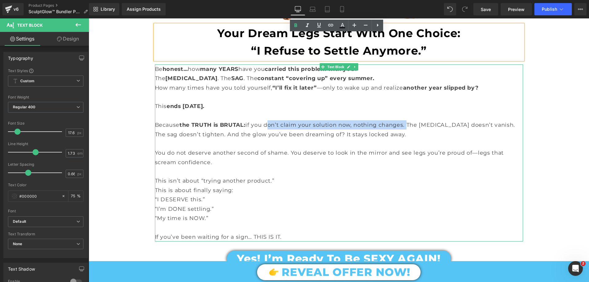
drag, startPoint x: 264, startPoint y: 134, endPoint x: 403, endPoint y: 134, distance: 138.6
click at [403, 134] on p "Because the TRUTH is BRUTAL: if you don’t claim your solution now, nothing chan…" at bounding box center [339, 129] width 368 height 19
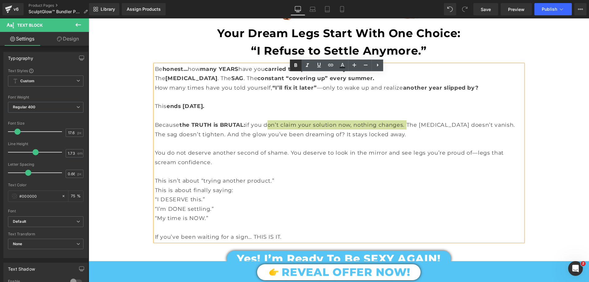
click at [297, 66] on icon at bounding box center [295, 65] width 7 height 7
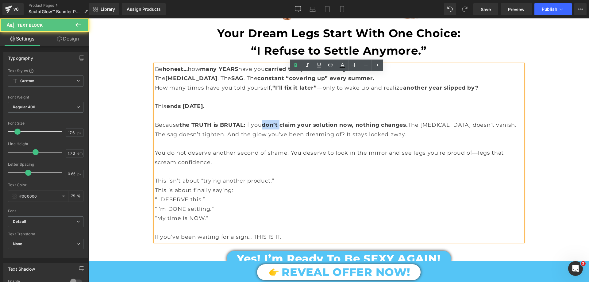
drag, startPoint x: 264, startPoint y: 133, endPoint x: 281, endPoint y: 133, distance: 17.2
click at [281, 128] on span "don’t claim your solution now, nothing changes." at bounding box center [335, 124] width 146 height 6
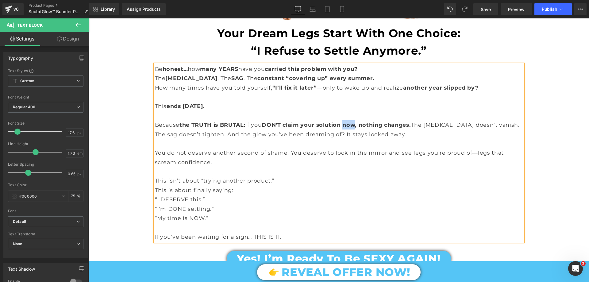
drag, startPoint x: 344, startPoint y: 134, endPoint x: 355, endPoint y: 132, distance: 11.7
click at [355, 128] on span "DON'T claim your solution now, nothing changes." at bounding box center [336, 124] width 149 height 6
drag, startPoint x: 361, startPoint y: 133, endPoint x: 382, endPoint y: 134, distance: 21.8
click at [382, 128] on span "DON'T claim your solution NOT, nothing changes." at bounding box center [336, 124] width 149 height 6
drag, startPoint x: 432, startPoint y: 134, endPoint x: 499, endPoint y: 134, distance: 67.5
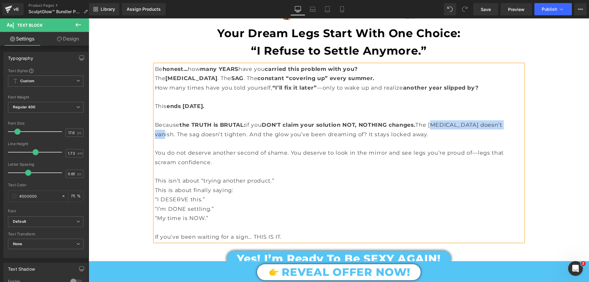
click at [499, 134] on p "Because the TRUTH is BRUTAL: if you DON'T claim your solution NOT, NOTHING chan…" at bounding box center [339, 129] width 368 height 19
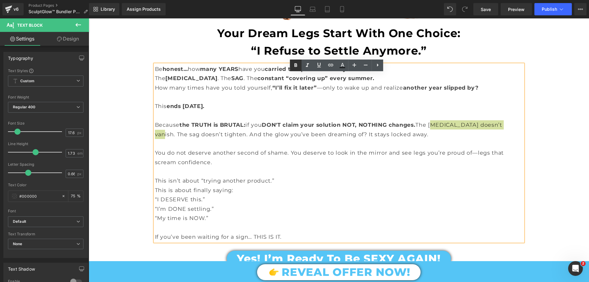
click at [294, 63] on icon at bounding box center [295, 65] width 7 height 7
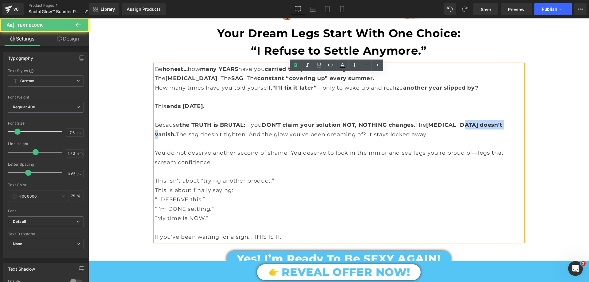
drag, startPoint x: 458, startPoint y: 133, endPoint x: 500, endPoint y: 135, distance: 42.0
click at [500, 135] on span "[MEDICAL_DATA] doesn’t vanish." at bounding box center [328, 129] width 347 height 16
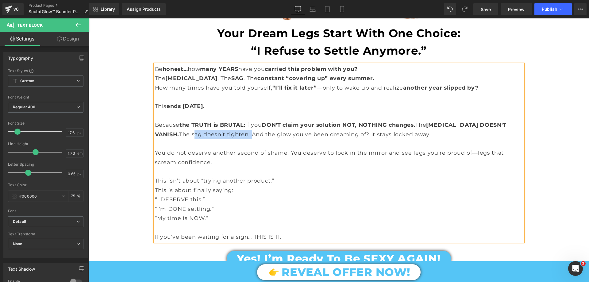
drag, startPoint x: 165, startPoint y: 143, endPoint x: 224, endPoint y: 146, distance: 59.6
click at [222, 139] on p "Because the TRUTH is BRUTAL: if you DON'T claim your solution NOT, NOTHING chan…" at bounding box center [339, 129] width 368 height 19
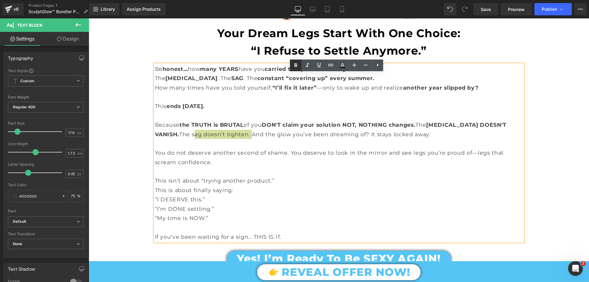
click at [296, 64] on icon at bounding box center [295, 65] width 7 height 7
drag, startPoint x: 178, startPoint y: 143, endPoint x: 222, endPoint y: 147, distance: 44.4
click at [222, 139] on p "Because the TRUTH is BRUTAL: if you DON'T claim your solution NOT, NOTHING chan…" at bounding box center [339, 129] width 368 height 19
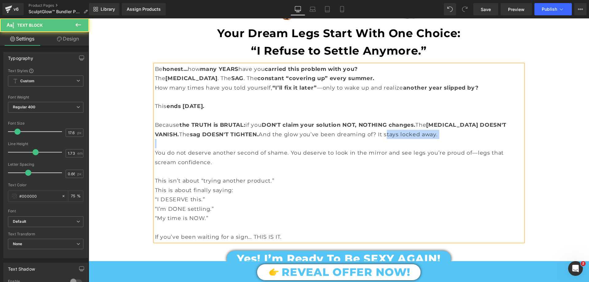
drag, startPoint x: 359, startPoint y: 143, endPoint x: 408, endPoint y: 149, distance: 49.4
click at [408, 149] on div "Be honest… how many YEARS have you carried this problem with you? The [MEDICAL_…" at bounding box center [339, 152] width 368 height 177
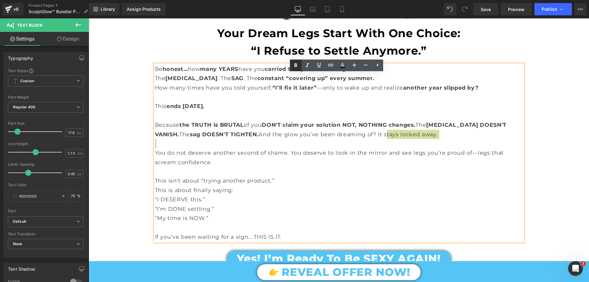
click at [294, 66] on icon at bounding box center [295, 65] width 3 height 4
drag, startPoint x: 259, startPoint y: 143, endPoint x: 351, endPoint y: 144, distance: 91.7
click at [351, 139] on p "Because the TRUTH is BRUTAL: if you DON'T claim your solution NOT, NOTHING chan…" at bounding box center [339, 129] width 368 height 19
click at [296, 64] on icon at bounding box center [295, 65] width 7 height 7
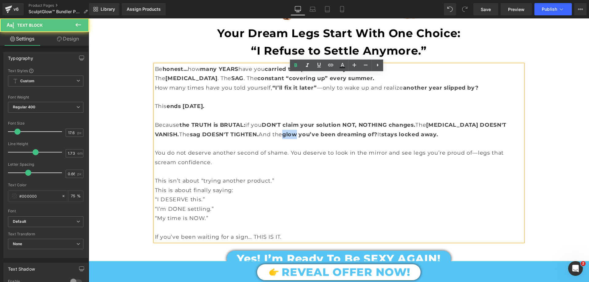
drag, startPoint x: 259, startPoint y: 144, endPoint x: 272, endPoint y: 143, distance: 13.0
click at [272, 139] on p "Because the TRUTH is BRUTAL: if you DON'T claim your solution NOT, NOTHING chan…" at bounding box center [339, 129] width 368 height 19
drag, startPoint x: 360, startPoint y: 142, endPoint x: 381, endPoint y: 144, distance: 20.6
click at [381, 139] on p "Because the TRUTH is BRUTAL: if you DON'T claim your solution NOT, NOTHING chan…" at bounding box center [339, 129] width 368 height 19
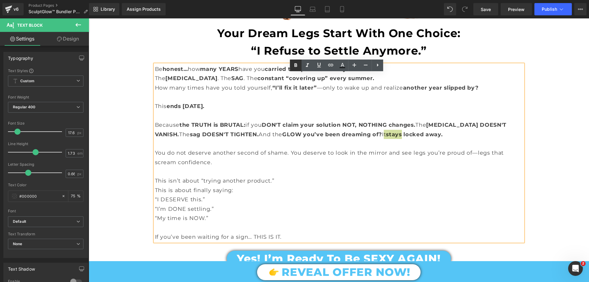
drag, startPoint x: 294, startPoint y: 66, endPoint x: 221, endPoint y: 60, distance: 73.3
click at [294, 66] on icon at bounding box center [295, 65] width 7 height 7
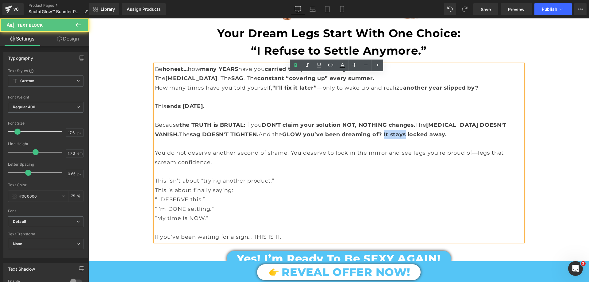
drag, startPoint x: 360, startPoint y: 144, endPoint x: 381, endPoint y: 144, distance: 21.2
click at [381, 139] on p "Because the TRUTH is BRUTAL: if you DON'T claim your solution NOT, NOTHING chan…" at bounding box center [339, 129] width 368 height 19
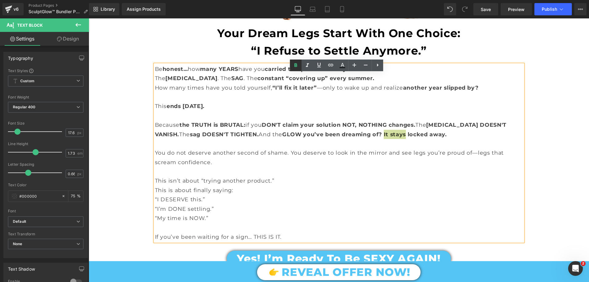
drag, startPoint x: 296, startPoint y: 63, endPoint x: 210, endPoint y: 53, distance: 86.8
click at [296, 63] on icon at bounding box center [295, 65] width 3 height 4
drag, startPoint x: 383, startPoint y: 143, endPoint x: 419, endPoint y: 148, distance: 36.2
click at [419, 139] on p "Because the TRUTH is BRUTAL: if you DON'T claim your solution NOT, NOTHING chan…" at bounding box center [339, 129] width 368 height 19
click at [244, 160] on p "You do not deserve another second of shame. You deserve to look in the mirror a…" at bounding box center [339, 157] width 368 height 19
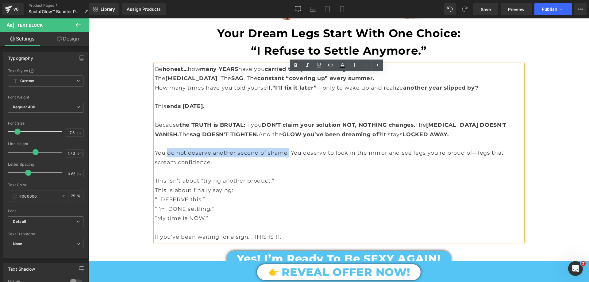
drag, startPoint x: 166, startPoint y: 162, endPoint x: 285, endPoint y: 164, distance: 119.0
click at [285, 164] on p "You do not deserve another second of shame. You deserve to look in the mirror a…" at bounding box center [339, 157] width 368 height 19
click at [293, 66] on icon at bounding box center [295, 65] width 7 height 7
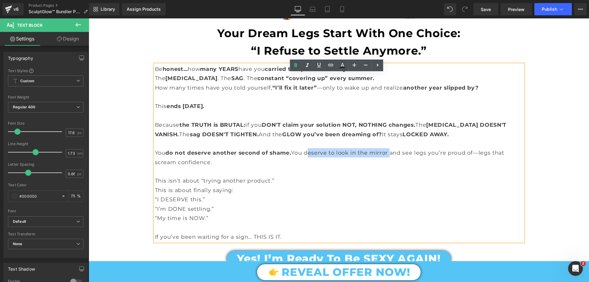
drag, startPoint x: 304, startPoint y: 161, endPoint x: 385, endPoint y: 160, distance: 81.0
click at [385, 160] on p "You do not deserve another second of shame. You deserve to look in the mirror a…" at bounding box center [339, 157] width 368 height 19
click at [292, 65] on icon at bounding box center [295, 65] width 7 height 7
drag, startPoint x: 416, startPoint y: 161, endPoint x: 474, endPoint y: 164, distance: 58.0
click at [474, 164] on p "You do not deserve another second of shame. You deserve to look in the mirror a…" at bounding box center [339, 157] width 368 height 19
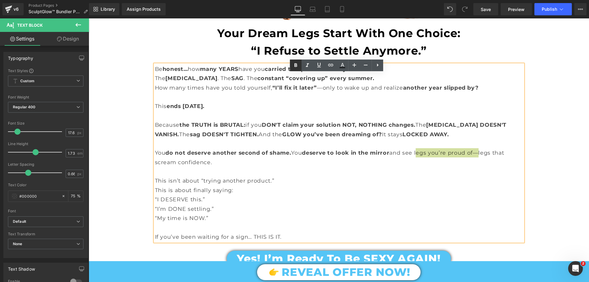
click at [297, 66] on icon at bounding box center [295, 65] width 3 height 4
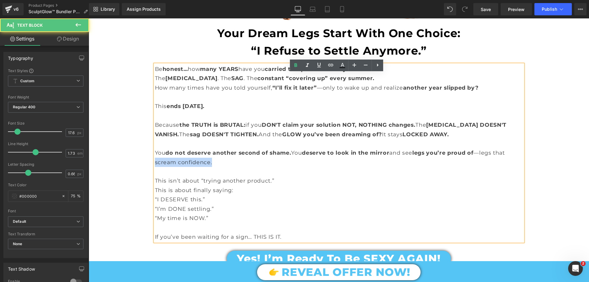
drag, startPoint x: 152, startPoint y: 171, endPoint x: 212, endPoint y: 174, distance: 59.2
click at [212, 167] on p "You do not deserve another second of shame. You deserve to look in the mirror a…" at bounding box center [339, 157] width 368 height 19
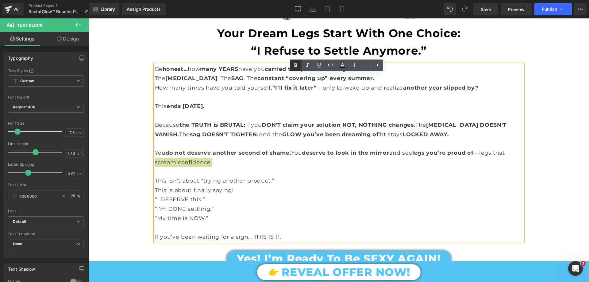
click at [292, 66] on icon at bounding box center [295, 65] width 7 height 7
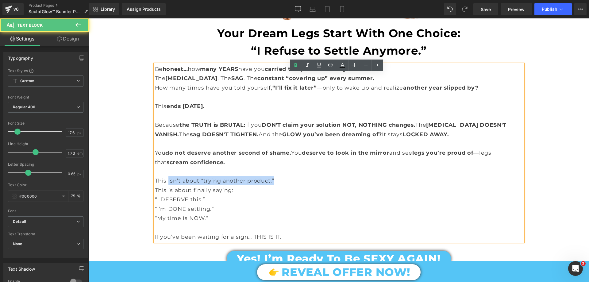
drag, startPoint x: 166, startPoint y: 188, endPoint x: 280, endPoint y: 186, distance: 113.8
click at [280, 185] on p "This isn’t about “trying another product.”" at bounding box center [339, 180] width 368 height 9
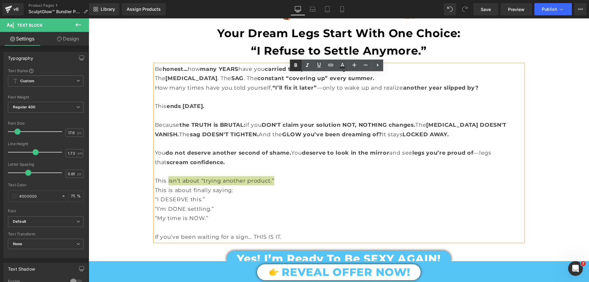
click at [294, 67] on icon at bounding box center [295, 65] width 7 height 7
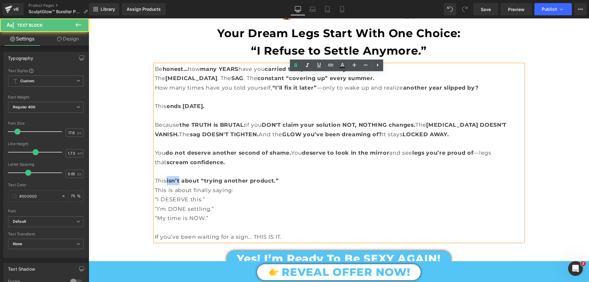
drag, startPoint x: 167, startPoint y: 189, endPoint x: 179, endPoint y: 188, distance: 12.6
click at [179, 184] on span "isn’t about “trying another product.”" at bounding box center [223, 180] width 112 height 6
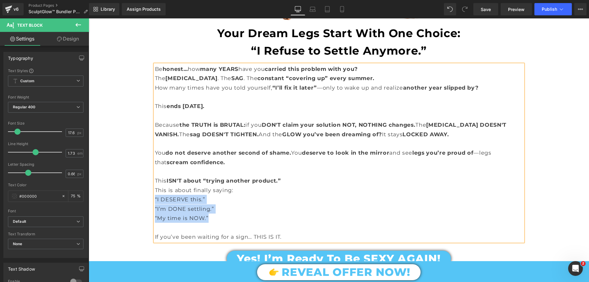
drag, startPoint x: 153, startPoint y: 208, endPoint x: 211, endPoint y: 226, distance: 61.2
click at [211, 226] on div "Be honest… how many YEARS have you carried this problem with you? The [MEDICAL_…" at bounding box center [339, 152] width 368 height 177
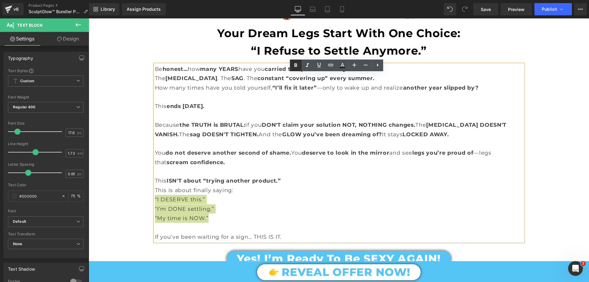
click at [296, 63] on icon at bounding box center [295, 65] width 7 height 7
click at [230, 213] on p "“I’m DONE settling.”" at bounding box center [339, 208] width 368 height 9
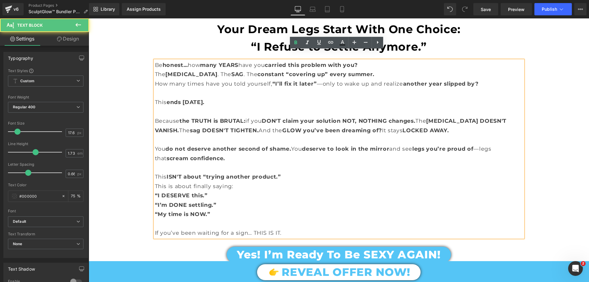
scroll to position [1779, 0]
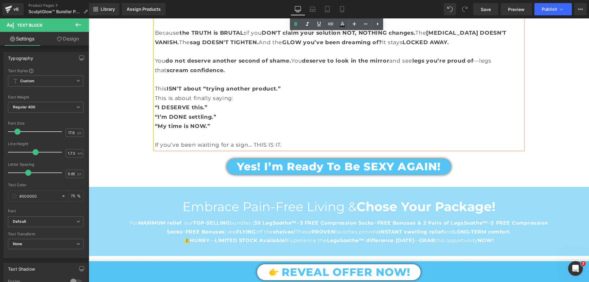
click at [201, 149] on p "If you’ve been waiting for a sign… THIS IS IT." at bounding box center [339, 144] width 368 height 9
drag, startPoint x: 195, startPoint y: 152, endPoint x: 278, endPoint y: 154, distance: 82.5
click at [278, 149] on p "If you’ve been waiting for a sign… THIS IS IT." at bounding box center [339, 144] width 368 height 9
click at [297, 24] on icon at bounding box center [295, 24] width 7 height 7
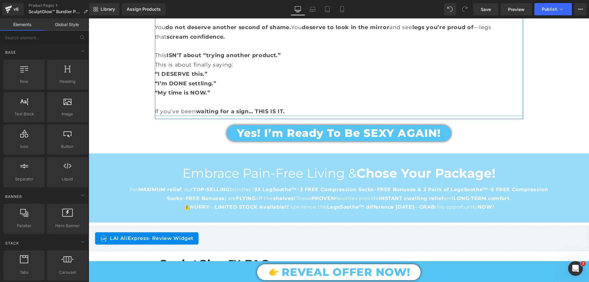
scroll to position [1871, 0]
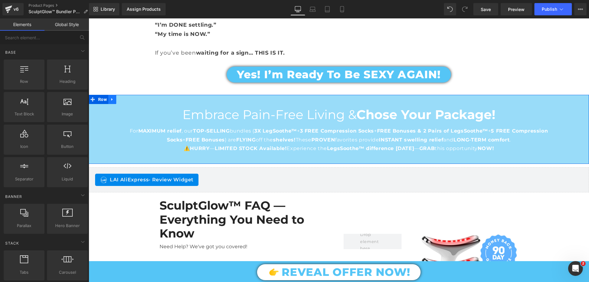
click at [108, 104] on link at bounding box center [112, 99] width 8 height 9
click at [126, 102] on icon at bounding box center [128, 99] width 4 height 5
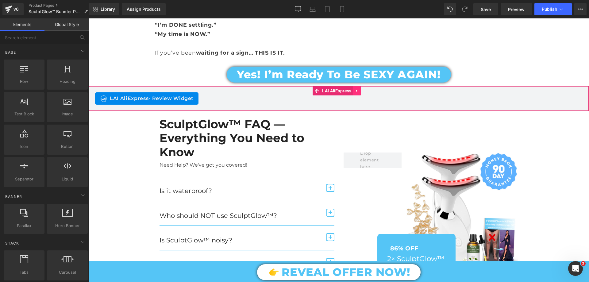
click at [357, 93] on icon at bounding box center [357, 90] width 4 height 5
click at [362, 93] on icon at bounding box center [361, 91] width 4 height 4
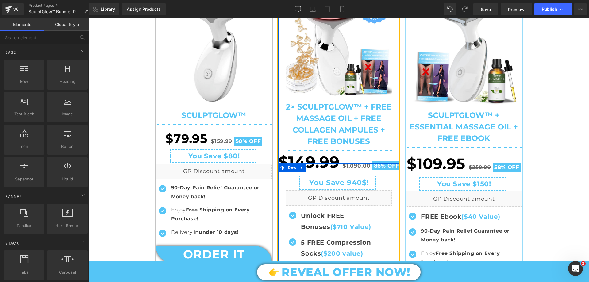
scroll to position [123, 0]
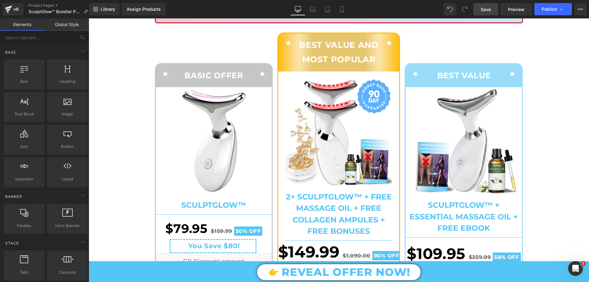
click at [488, 10] on span "Save" at bounding box center [486, 9] width 10 height 6
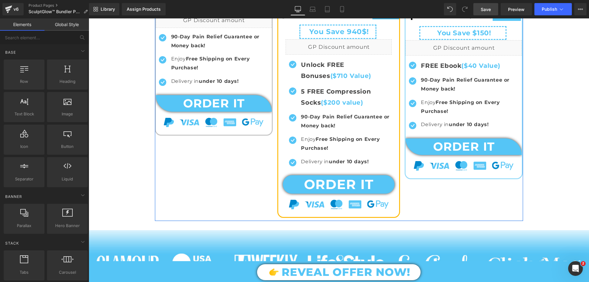
scroll to position [307, 0]
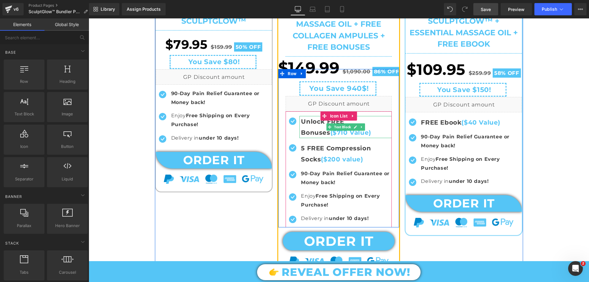
click at [317, 133] on span "Unlock FREE Bonuses ($710 Value)" at bounding box center [336, 127] width 70 height 18
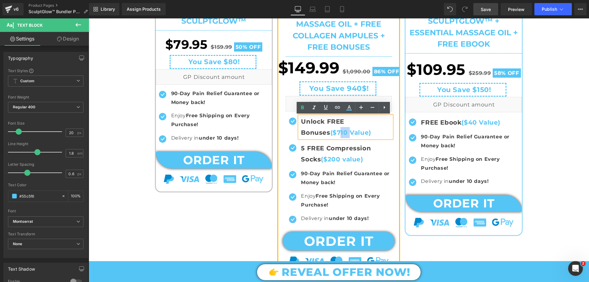
drag, startPoint x: 315, startPoint y: 131, endPoint x: 309, endPoint y: 132, distance: 6.3
click at [308, 132] on span "Unlock FREE Bonuses ($710 Value)" at bounding box center [336, 127] width 70 height 18
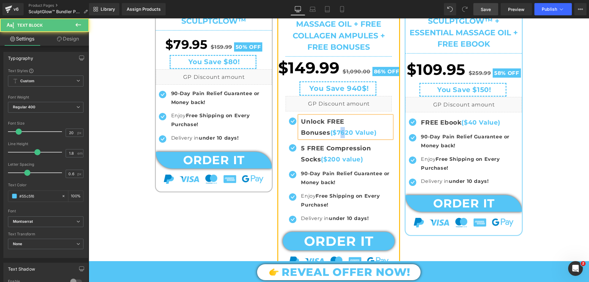
click at [307, 133] on span "Unlock FREE Bonuses ($7620 Value)" at bounding box center [338, 127] width 75 height 18
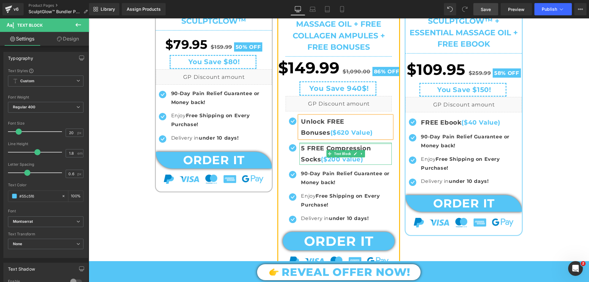
click at [311, 144] on span "5 FREE Compression Socks" at bounding box center [336, 153] width 70 height 18
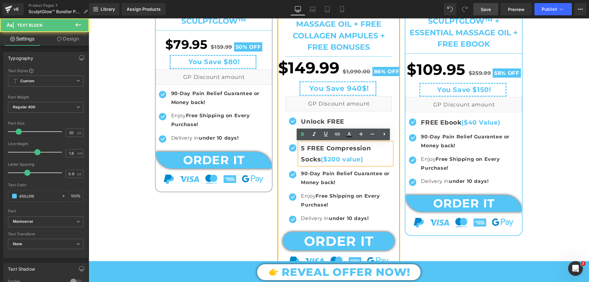
click at [348, 147] on span "5 FREE Compression Socks" at bounding box center [336, 153] width 70 height 18
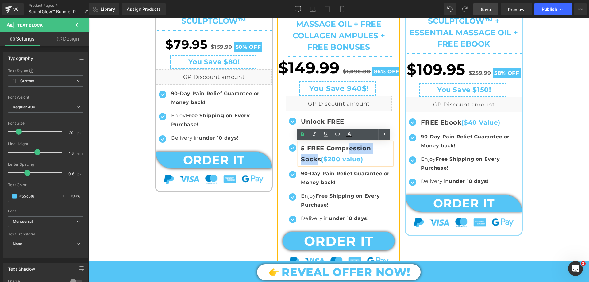
drag, startPoint x: 387, startPoint y: 150, endPoint x: 346, endPoint y: 145, distance: 41.9
click at [346, 145] on span "5 FREE Compression Socks" at bounding box center [336, 153] width 70 height 18
click at [371, 150] on span "5 FREE Compression Socks" at bounding box center [336, 153] width 70 height 18
drag, startPoint x: 389, startPoint y: 148, endPoint x: 300, endPoint y: 146, distance: 89.0
click at [301, 146] on span "5 FREE Compression Socks" at bounding box center [336, 153] width 70 height 18
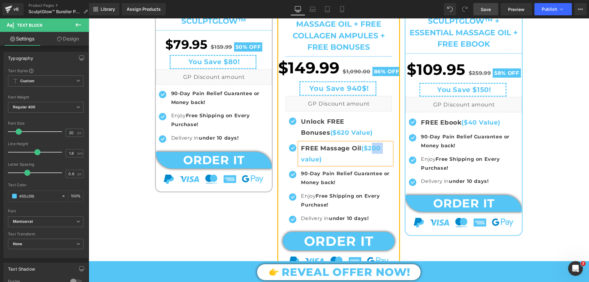
drag, startPoint x: 367, startPoint y: 147, endPoint x: 378, endPoint y: 153, distance: 12.6
click at [378, 153] on p "FREE Massage Oil ($200 value)" at bounding box center [346, 154] width 91 height 22
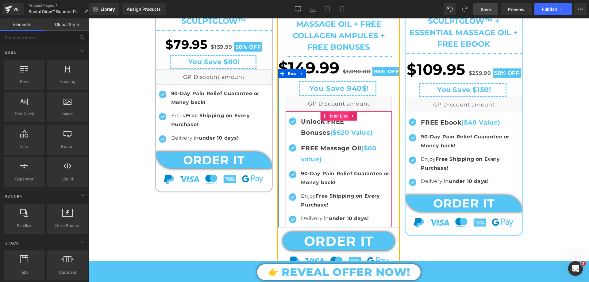
click at [336, 117] on span "Icon List" at bounding box center [338, 115] width 21 height 9
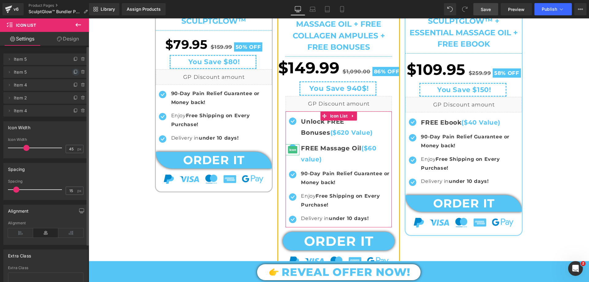
click at [75, 72] on icon at bounding box center [76, 71] width 2 height 3
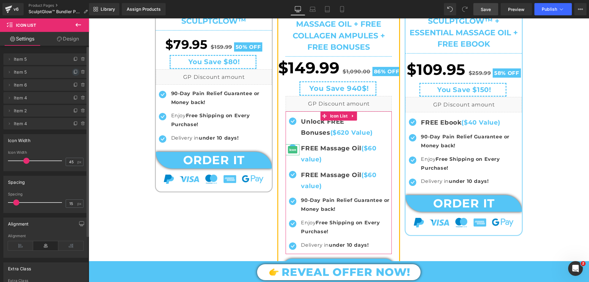
click at [73, 72] on icon at bounding box center [75, 72] width 5 height 5
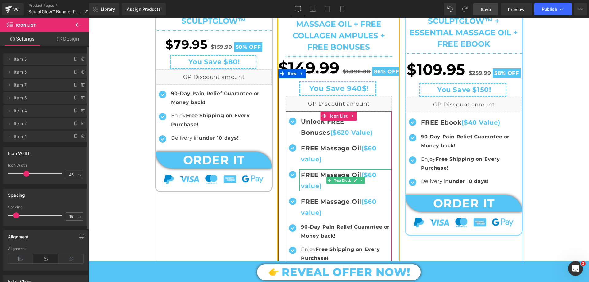
click at [323, 172] on span "FREE Massage Oil" at bounding box center [331, 174] width 60 height 7
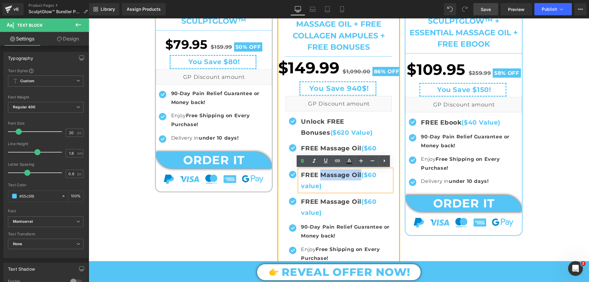
drag, startPoint x: 318, startPoint y: 174, endPoint x: 359, endPoint y: 175, distance: 40.5
click at [359, 176] on span "FREE Massage Oil" at bounding box center [331, 174] width 60 height 7
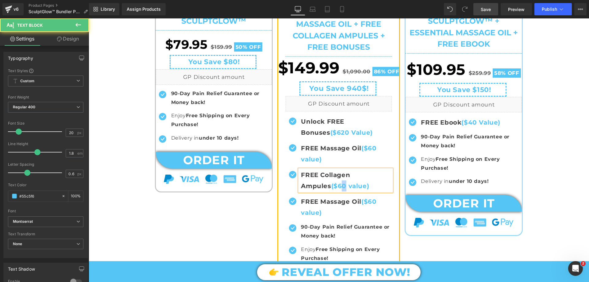
drag, startPoint x: 341, startPoint y: 183, endPoint x: 337, endPoint y: 185, distance: 4.2
click at [337, 185] on strong "FREE Collagen Ampules ($60 value)" at bounding box center [335, 180] width 68 height 18
click at [319, 174] on span "FREE Collagen Ampules" at bounding box center [325, 180] width 49 height 18
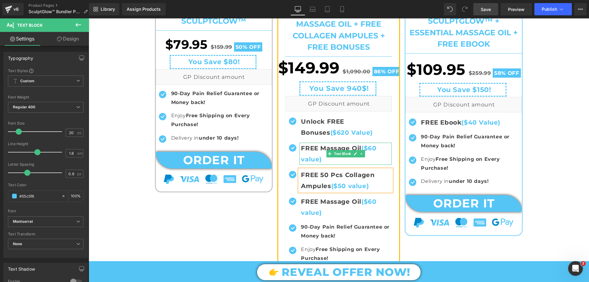
click at [326, 147] on span "FREE Massage Oil" at bounding box center [331, 147] width 60 height 7
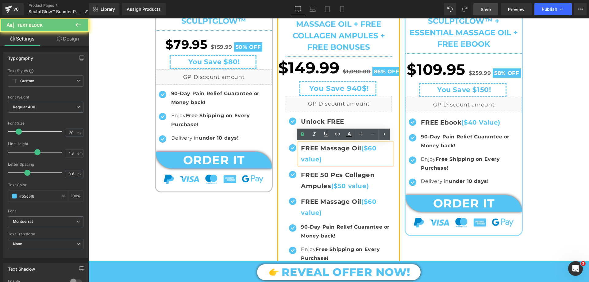
click at [319, 146] on span "FREE Massage Oil" at bounding box center [331, 147] width 60 height 7
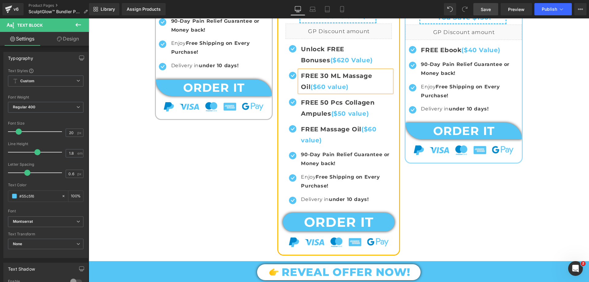
scroll to position [368, 0]
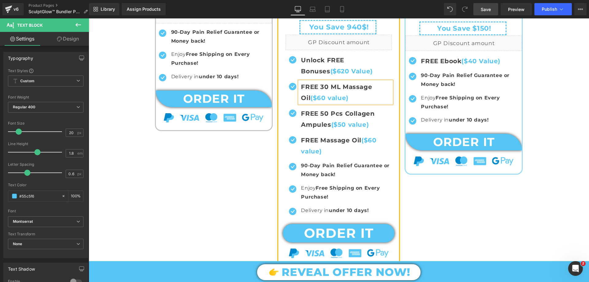
click at [224, 181] on div "Icon BASIC OFFER Text Block Icon Row Sale Off (P) Image SculptGlow™ (P) Title S…" at bounding box center [339, 23] width 368 height 491
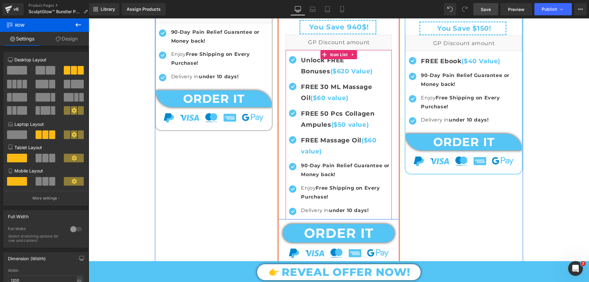
click at [312, 139] on span "FREE Massage Oil" at bounding box center [331, 139] width 60 height 7
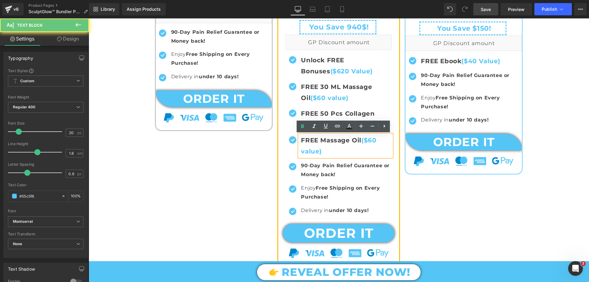
click at [332, 142] on span "FREE Massage Oil" at bounding box center [331, 139] width 60 height 7
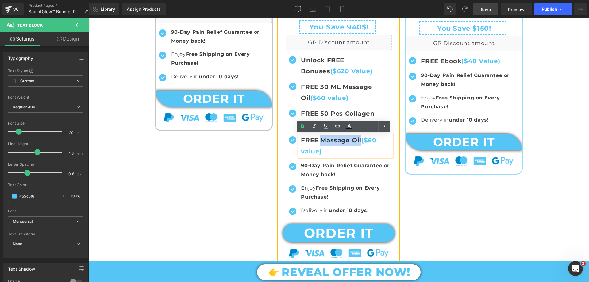
drag, startPoint x: 319, startPoint y: 140, endPoint x: 359, endPoint y: 142, distance: 40.2
click at [359, 142] on strong "FREE Massage Oil ($60 value)" at bounding box center [338, 145] width 75 height 18
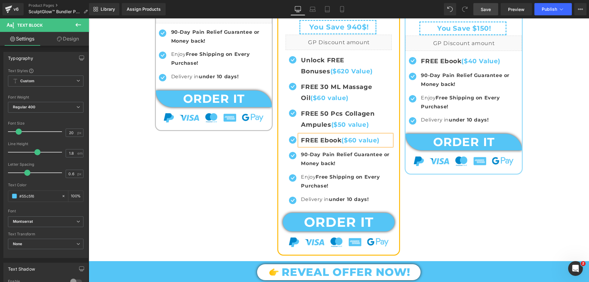
click at [346, 139] on strong "FREE Ebook ($60 value)" at bounding box center [340, 139] width 79 height 7
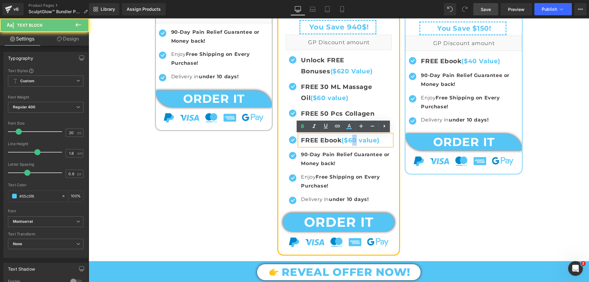
click at [350, 140] on strong "FREE Ebook ($60 value)" at bounding box center [340, 139] width 79 height 7
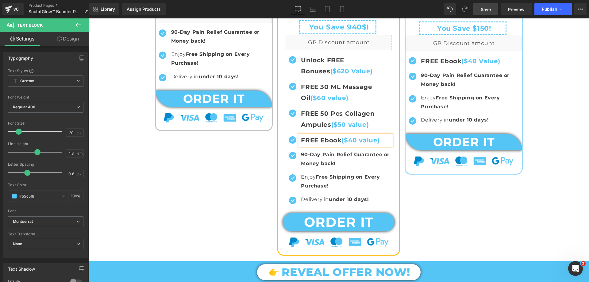
click at [251, 172] on div "Icon BASIC OFFER Text Block Icon Row Sale Off (P) Image SculptGlow™ (P) Title S…" at bounding box center [339, 18] width 368 height 480
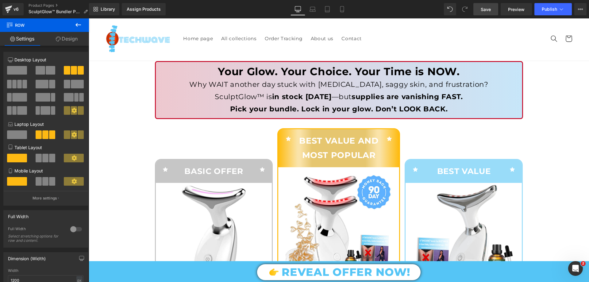
scroll to position [0, 0]
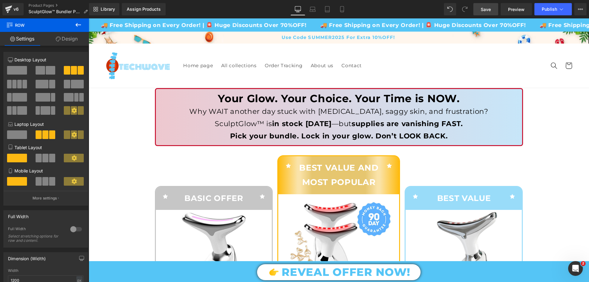
click at [494, 6] on link "Save" at bounding box center [485, 9] width 25 height 12
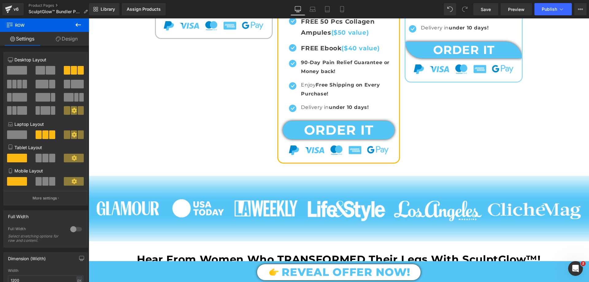
scroll to position [276, 0]
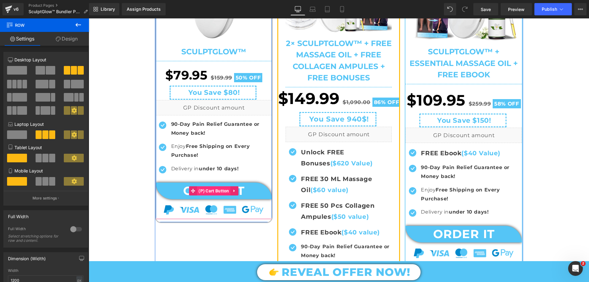
click at [214, 189] on span "(P) Cart Button" at bounding box center [214, 190] width 34 height 9
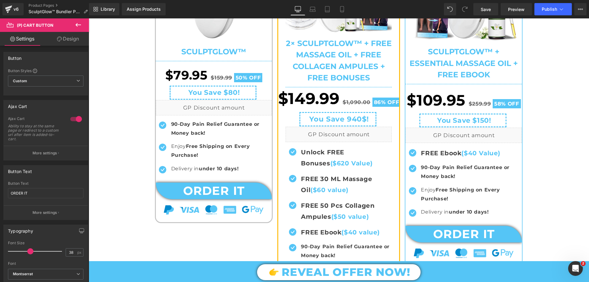
click at [72, 40] on link "Design" at bounding box center [68, 39] width 44 height 14
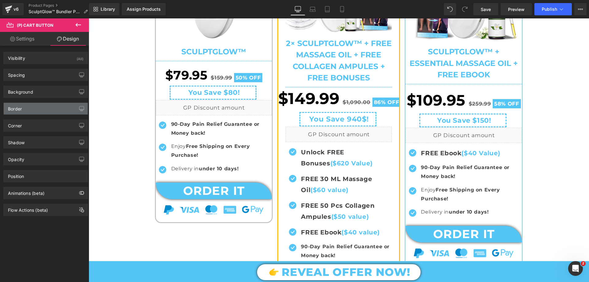
type input "0"
type input "99"
type input "0"
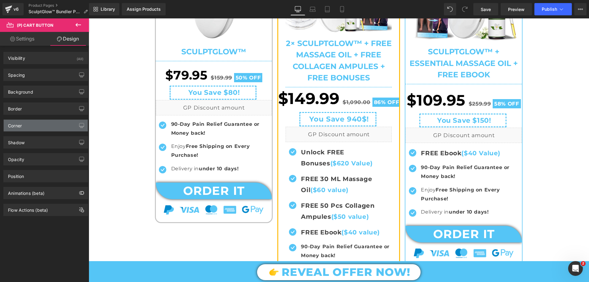
click at [28, 123] on div "Corner" at bounding box center [46, 126] width 84 height 12
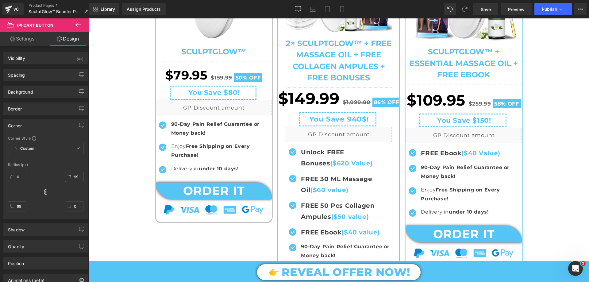
click at [71, 178] on input "99" at bounding box center [74, 177] width 18 height 10
click at [67, 176] on input "text" at bounding box center [74, 177] width 18 height 10
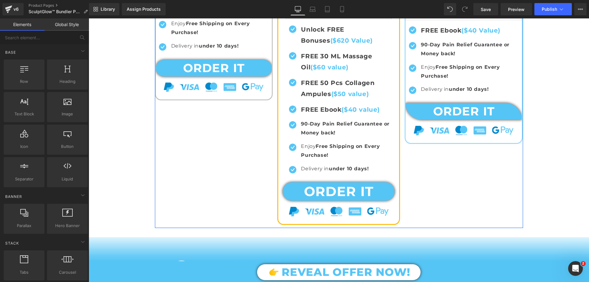
scroll to position [368, 0]
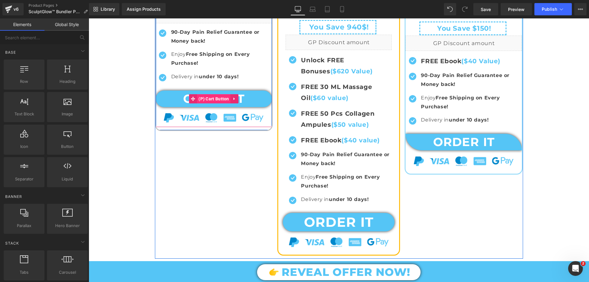
click at [201, 99] on span "(P) Cart Button" at bounding box center [214, 98] width 34 height 9
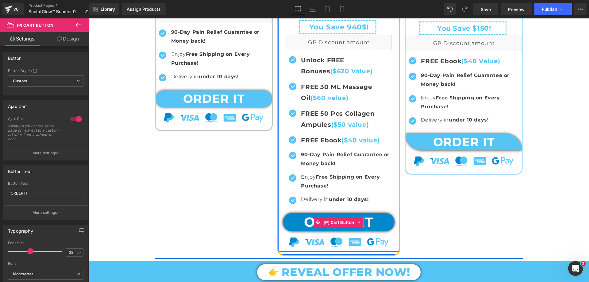
click at [332, 220] on span "(P) Cart Button" at bounding box center [339, 222] width 34 height 9
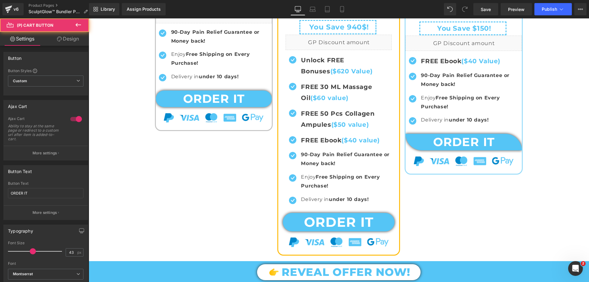
click at [74, 36] on link "Design" at bounding box center [68, 39] width 44 height 14
click at [0, 0] on div "Spacing" at bounding box center [0, 0] width 0 height 0
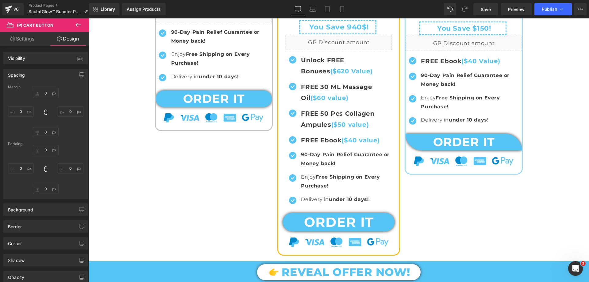
type input "15"
type input "20"
type input "15"
type input "5"
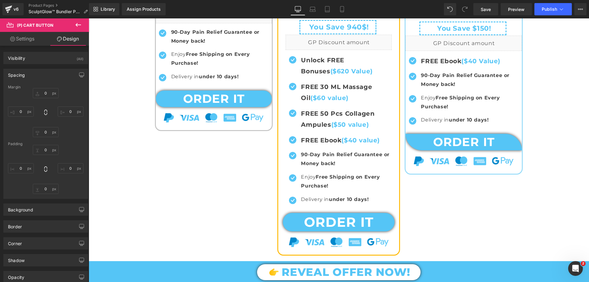
type input "22"
type input "4"
type input "22"
click at [33, 76] on div "Spacing" at bounding box center [46, 75] width 84 height 12
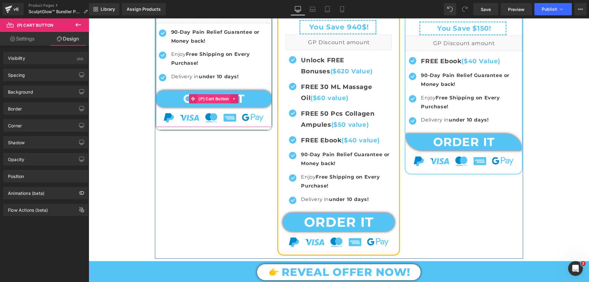
click at [206, 95] on span "(P) Cart Button" at bounding box center [214, 98] width 34 height 9
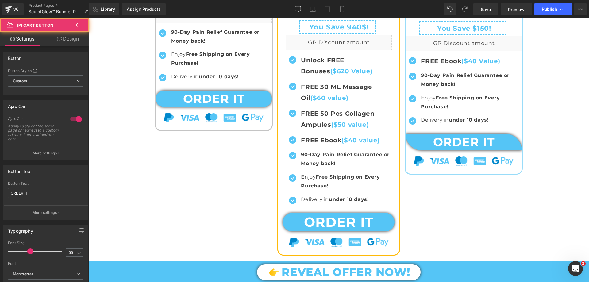
click at [69, 42] on link "Design" at bounding box center [68, 39] width 44 height 14
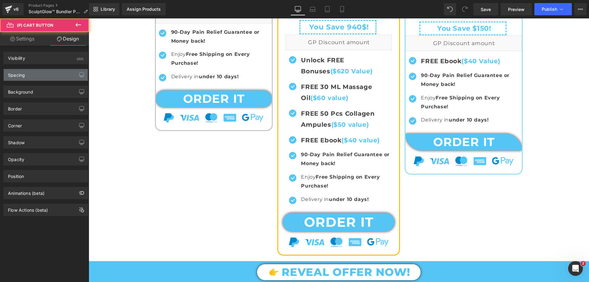
click at [33, 73] on div "Spacing" at bounding box center [46, 75] width 84 height 12
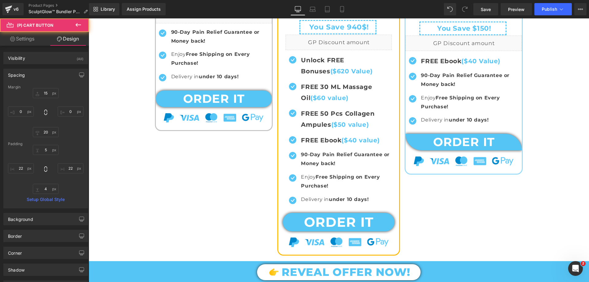
type input "15"
type input "0"
type input "20"
type input "0"
type input "5"
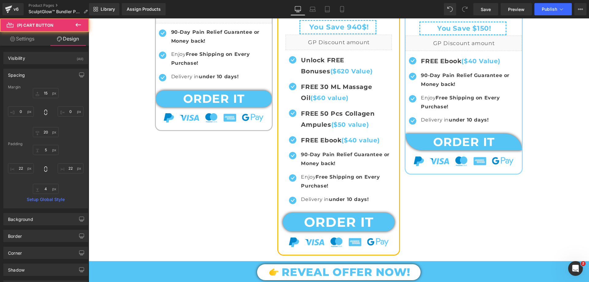
type input "22"
type input "4"
type input "22"
click at [25, 109] on input "0" at bounding box center [21, 111] width 26 height 10
type input "15"
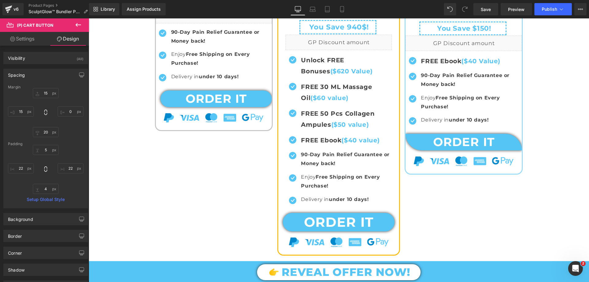
click at [70, 106] on div "15px 15 0px 0 20px 20 15 15" at bounding box center [45, 112] width 75 height 49
click at [71, 109] on input "0" at bounding box center [71, 111] width 26 height 10
type input "15"
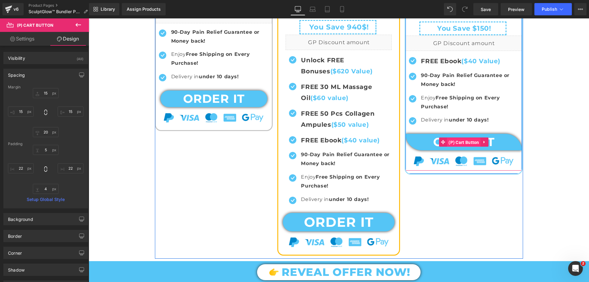
click at [463, 139] on span "(P) Cart Button" at bounding box center [464, 142] width 34 height 9
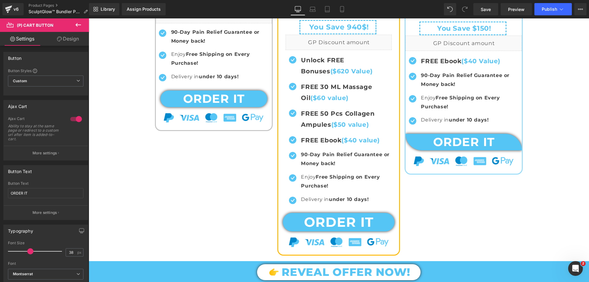
click at [76, 40] on link "Design" at bounding box center [68, 39] width 44 height 14
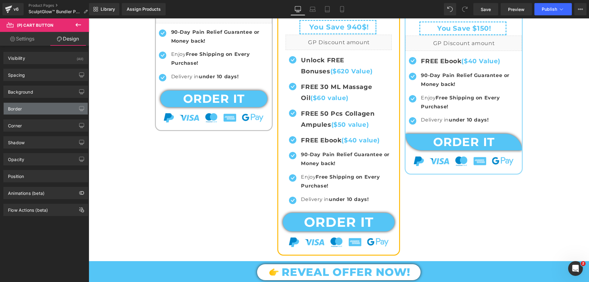
click at [33, 107] on div "Border" at bounding box center [46, 109] width 84 height 12
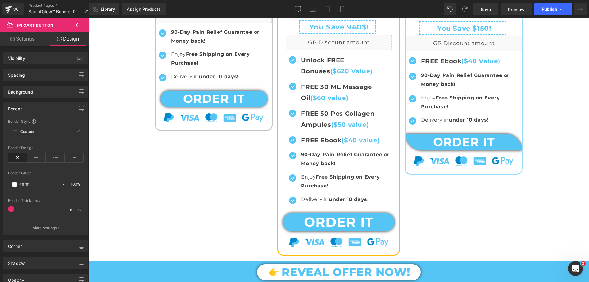
click at [33, 107] on div "Border" at bounding box center [46, 109] width 84 height 12
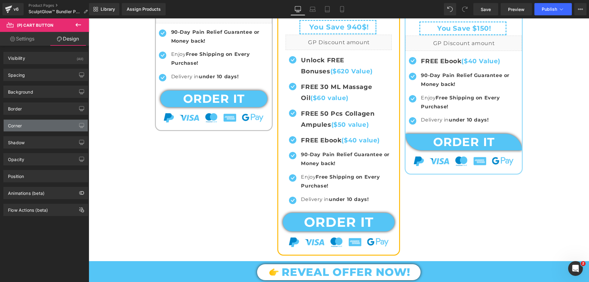
click at [32, 126] on div "Corner" at bounding box center [46, 126] width 84 height 12
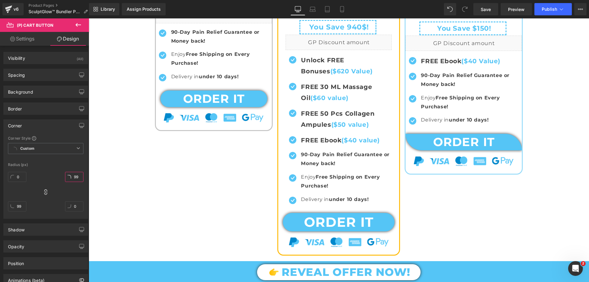
click at [72, 177] on input "99" at bounding box center [74, 177] width 18 height 10
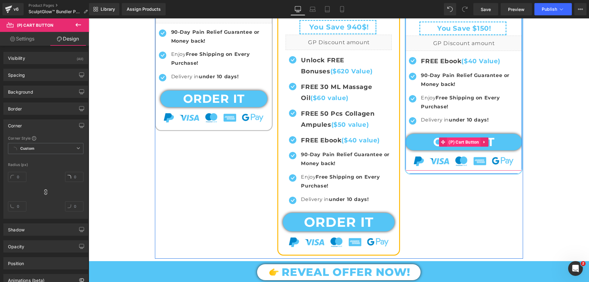
click at [456, 140] on span "(P) Cart Button" at bounding box center [464, 141] width 34 height 9
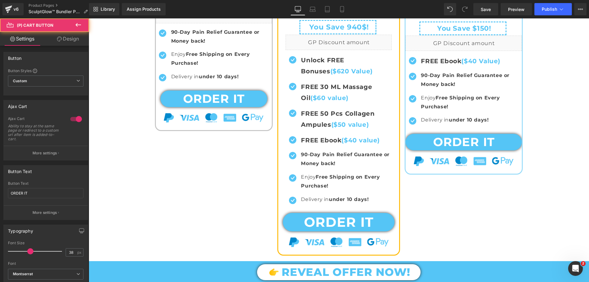
click at [75, 39] on link "Design" at bounding box center [68, 39] width 44 height 14
click at [0, 0] on div "Spacing" at bounding box center [0, 0] width 0 height 0
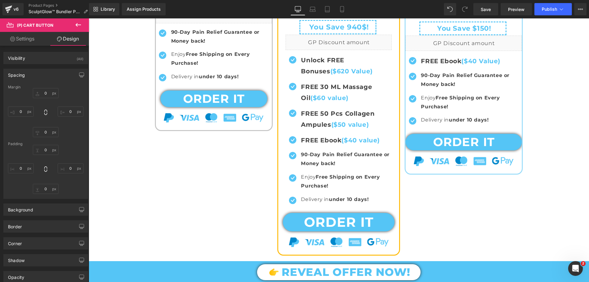
type input "15"
type input "0"
type input "20"
type input "0"
type input "5"
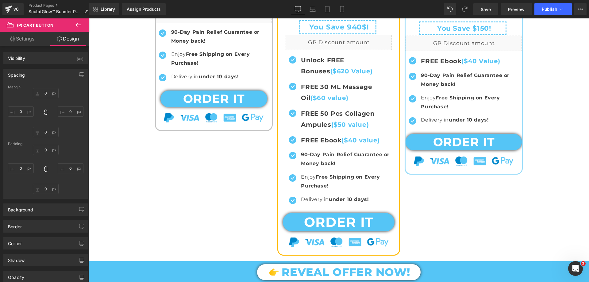
type input "22"
type input "4"
type input "22"
click at [20, 114] on input "0" at bounding box center [21, 111] width 26 height 10
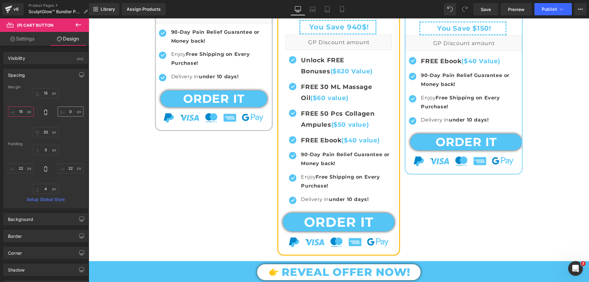
type input "15"
click at [69, 111] on input "0" at bounding box center [71, 111] width 26 height 10
type input "15"
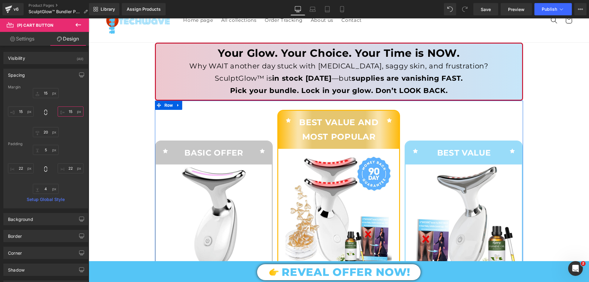
scroll to position [0, 0]
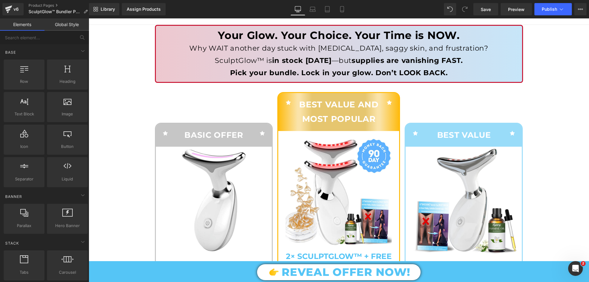
scroll to position [153, 0]
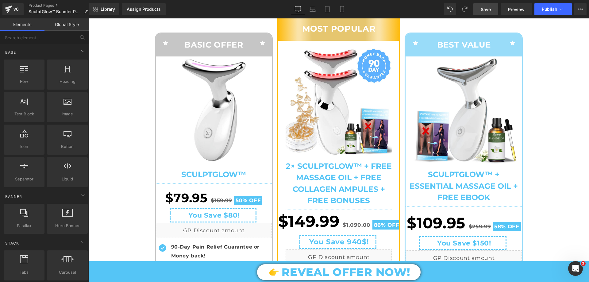
click at [488, 8] on span "Save" at bounding box center [486, 9] width 10 height 6
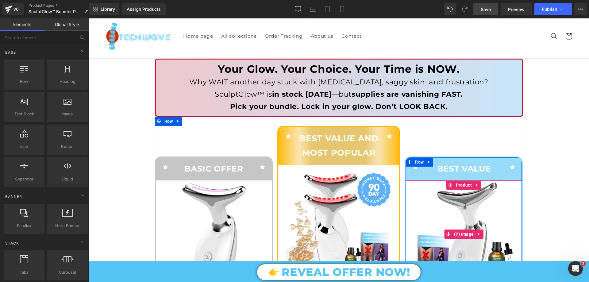
scroll to position [0, 0]
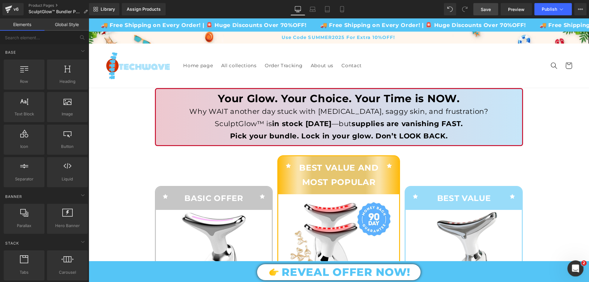
click at [569, 261] on div "Open Intercom Messenger" at bounding box center [574, 267] width 15 height 15
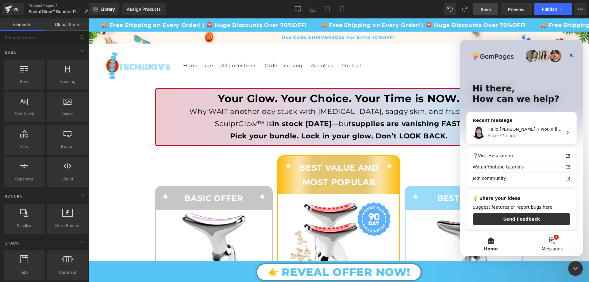
click at [552, 242] on button "2 Messages" at bounding box center [551, 243] width 61 height 25
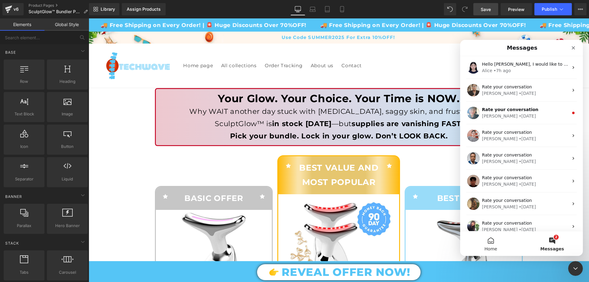
click at [491, 237] on button "Home" at bounding box center [490, 243] width 61 height 25
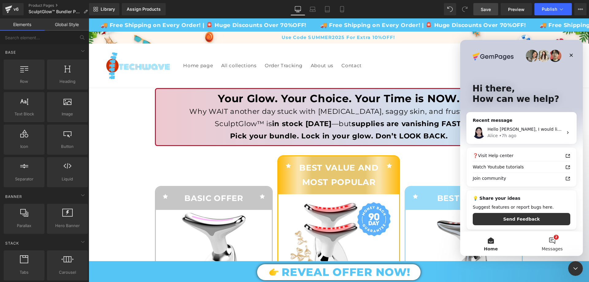
click at [550, 244] on button "2 Messages" at bounding box center [551, 243] width 61 height 25
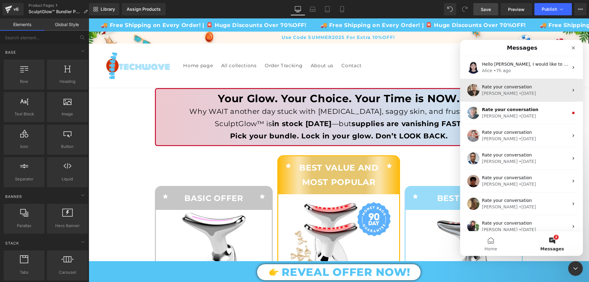
click at [521, 93] on div "[PERSON_NAME] • [DATE]" at bounding box center [525, 93] width 86 height 6
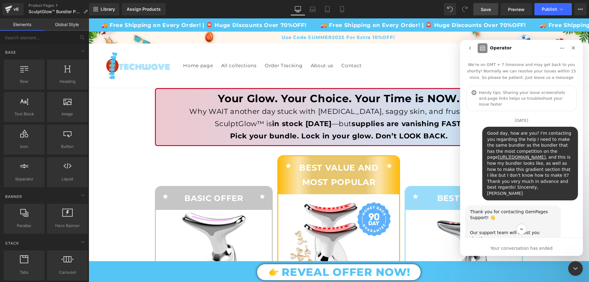
click at [471, 46] on icon "go back" at bounding box center [469, 48] width 5 height 5
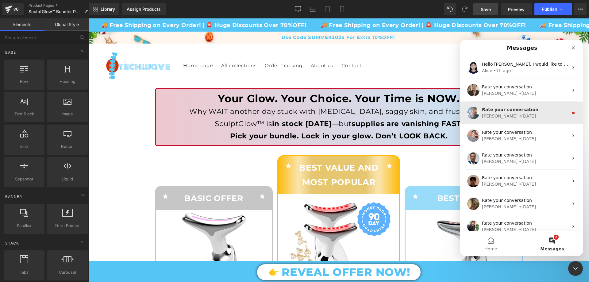
click at [519, 118] on div "• [DATE]" at bounding box center [527, 116] width 17 height 6
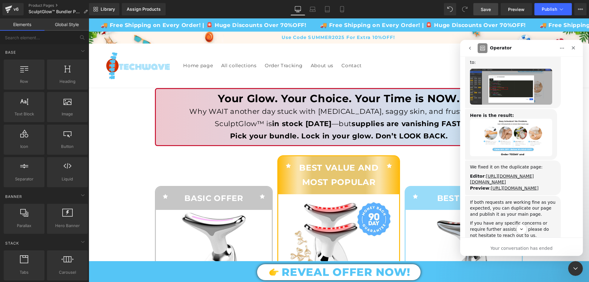
scroll to position [2270, 0]
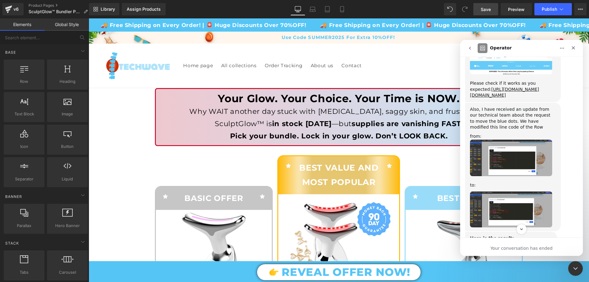
click at [523, 191] on img "Annie says…" at bounding box center [511, 209] width 82 height 36
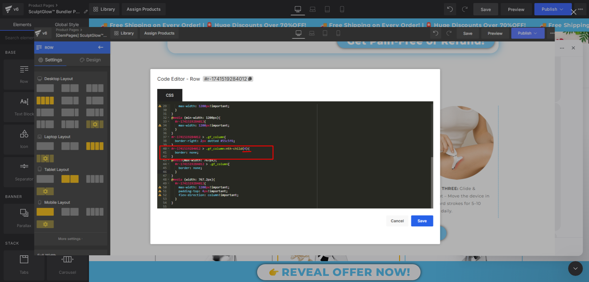
click at [523, 121] on img "Close" at bounding box center [294, 141] width 520 height 228
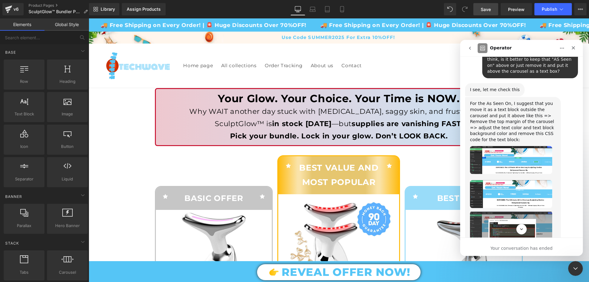
scroll to position [2055, 0]
click at [531, 211] on img "Annie says…" at bounding box center [511, 231] width 82 height 40
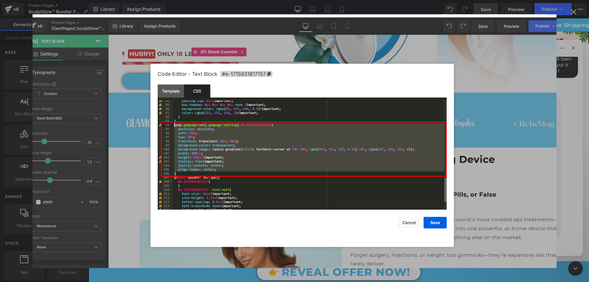
scroll to position [0, 0]
click at [538, 129] on img "Close" at bounding box center [295, 141] width 524 height 254
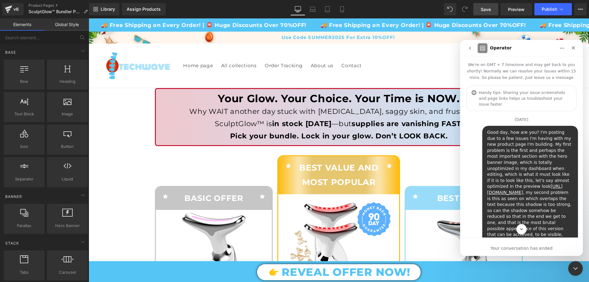
click at [470, 47] on icon "go back" at bounding box center [469, 48] width 5 height 5
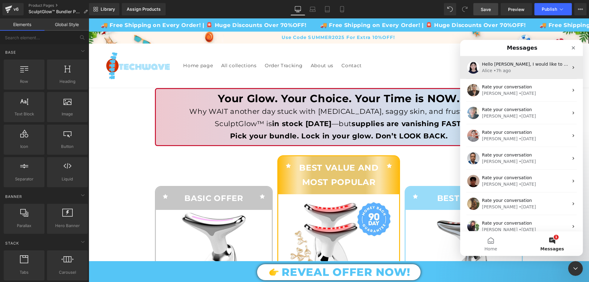
click at [521, 71] on div "[PERSON_NAME] • 7h ago" at bounding box center [525, 70] width 86 height 6
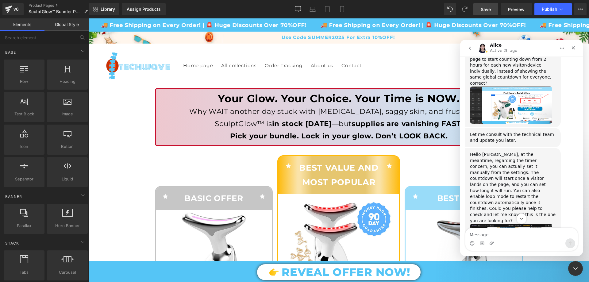
scroll to position [4723, 0]
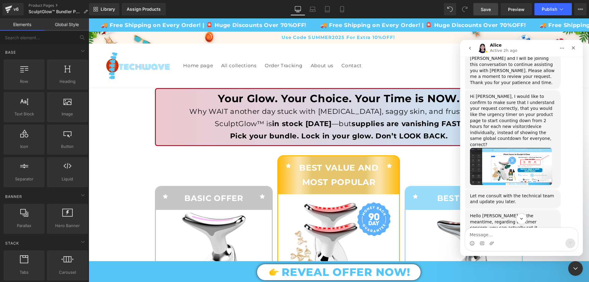
click at [472, 47] on button "go back" at bounding box center [470, 48] width 12 height 12
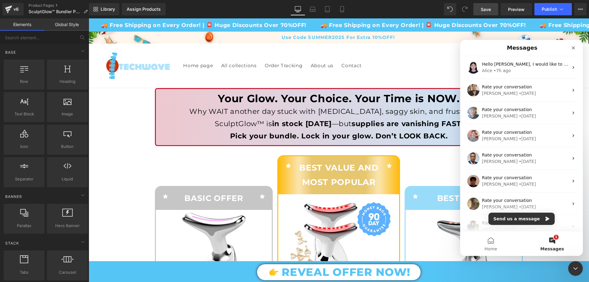
scroll to position [0, 0]
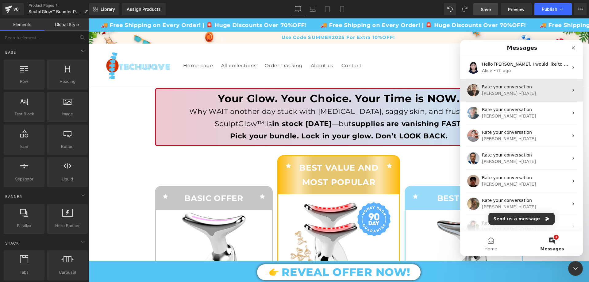
click at [534, 97] on div "Rate your conversation [PERSON_NAME] • [DATE]" at bounding box center [521, 90] width 123 height 23
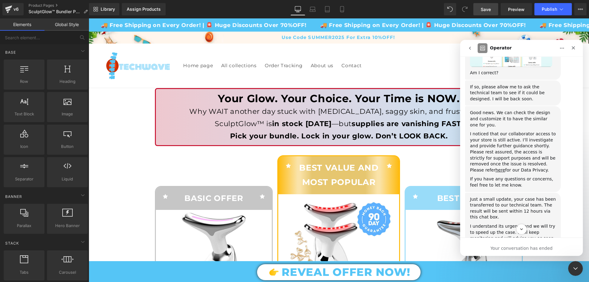
scroll to position [562, 0]
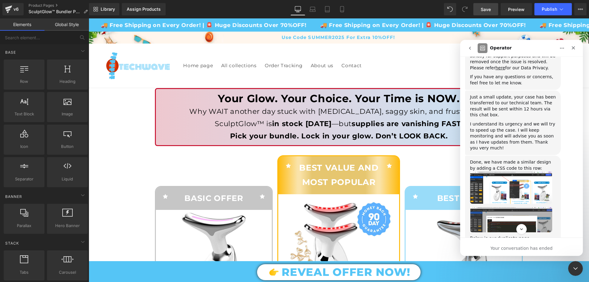
click at [520, 207] on img "Ken says…" at bounding box center [511, 219] width 82 height 25
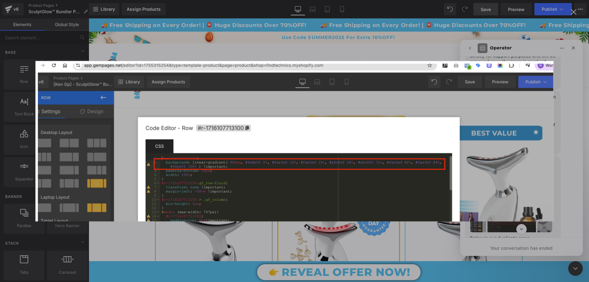
click at [520, 169] on img "Close" at bounding box center [295, 141] width 518 height 160
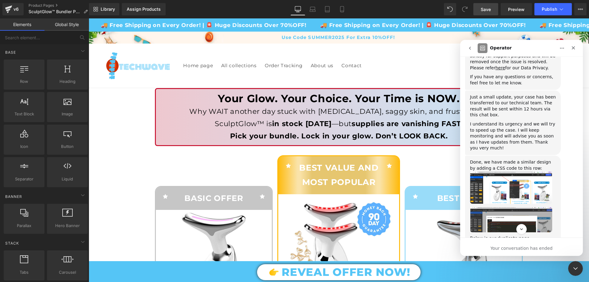
click at [526, 207] on img "Ken says…" at bounding box center [511, 219] width 82 height 25
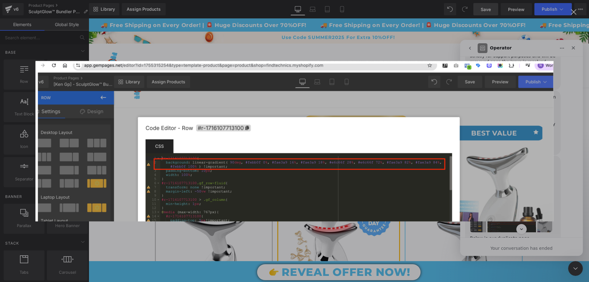
click at [526, 159] on img "Close" at bounding box center [295, 141] width 518 height 160
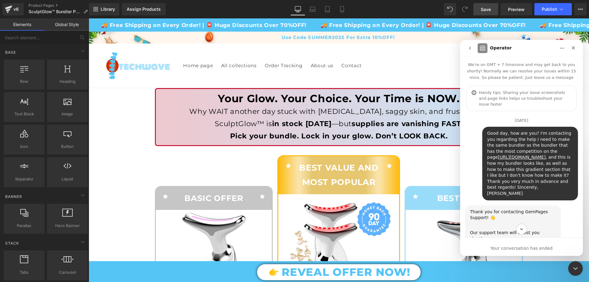
click at [466, 53] on button "go back" at bounding box center [470, 48] width 12 height 12
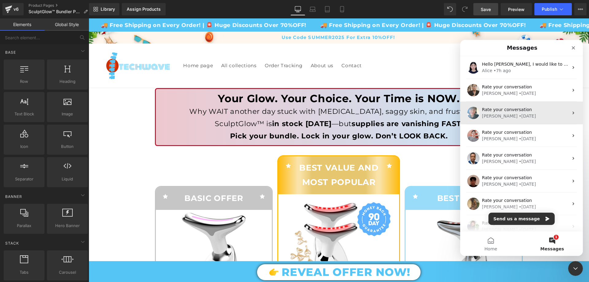
click at [527, 121] on div "Rate your conversation [PERSON_NAME] • [DATE]" at bounding box center [521, 113] width 123 height 23
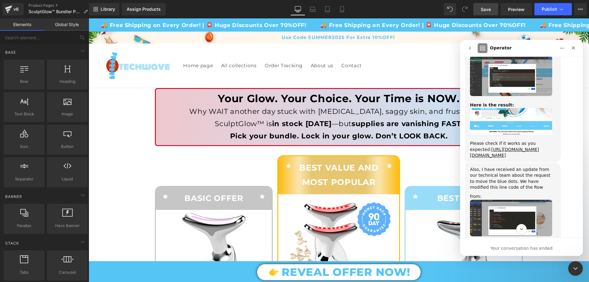
scroll to position [2209, 0]
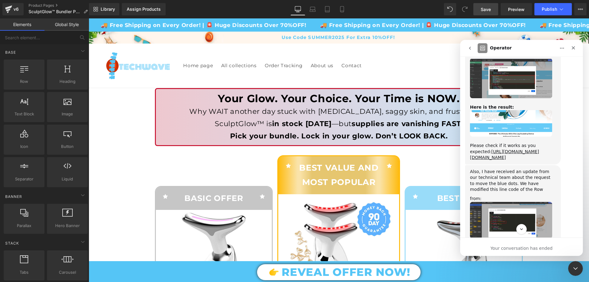
click at [514, 254] on img "Annie says…" at bounding box center [511, 272] width 82 height 36
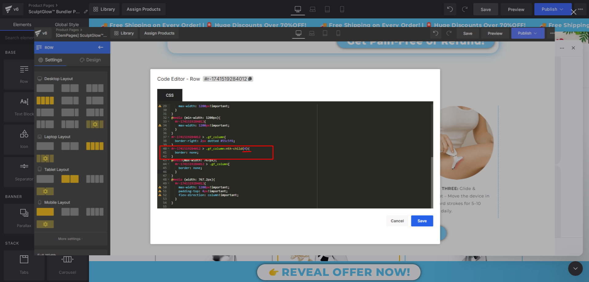
click at [469, 143] on img "Close" at bounding box center [294, 141] width 520 height 228
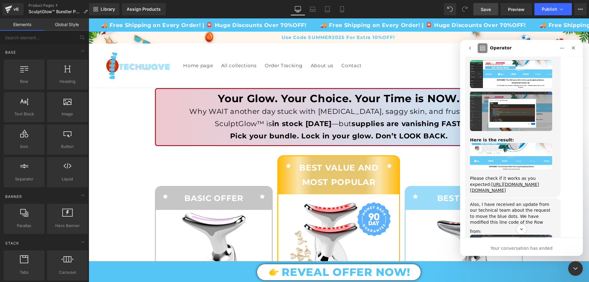
scroll to position [2147, 0]
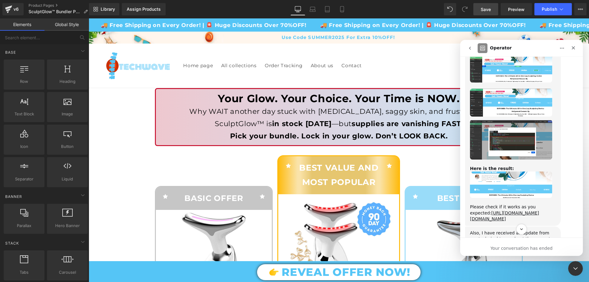
click at [510, 257] on div "from:" at bounding box center [513, 260] width 86 height 6
click at [509, 263] on img "Annie says…" at bounding box center [511, 281] width 82 height 36
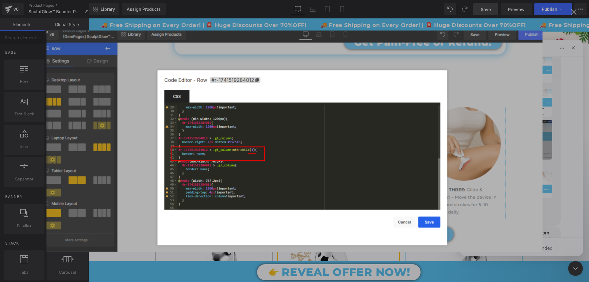
scroll to position [0, 0]
click at [514, 163] on img "Close" at bounding box center [295, 140] width 496 height 221
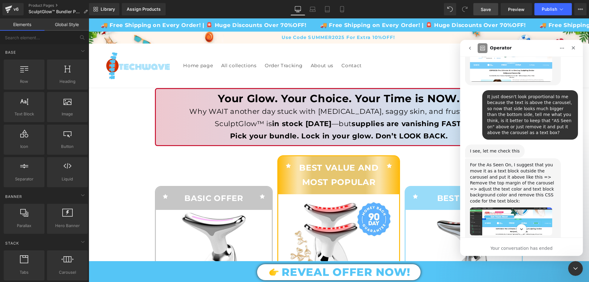
scroll to position [1994, 0]
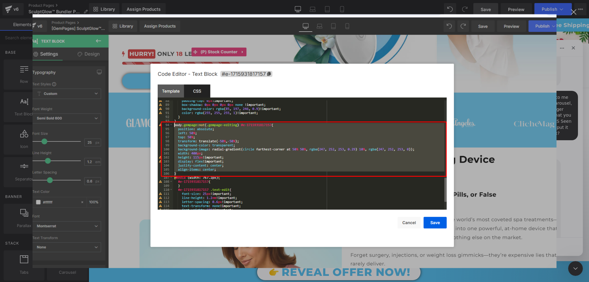
scroll to position [0, 0]
click at [519, 162] on img "Close" at bounding box center [295, 141] width 524 height 254
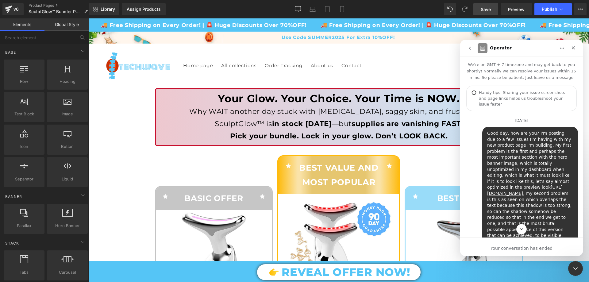
click at [472, 50] on button "go back" at bounding box center [470, 48] width 12 height 12
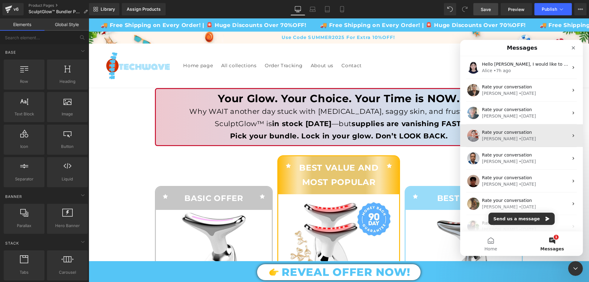
click at [532, 132] on div "Rate your conversation" at bounding box center [525, 132] width 86 height 6
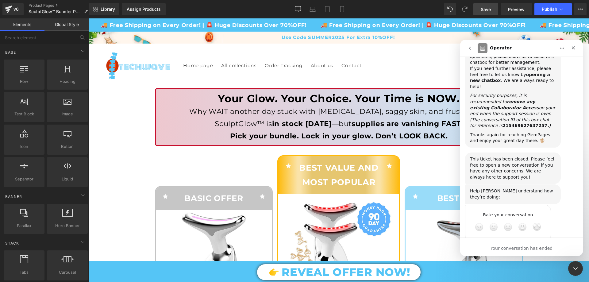
scroll to position [780, 0]
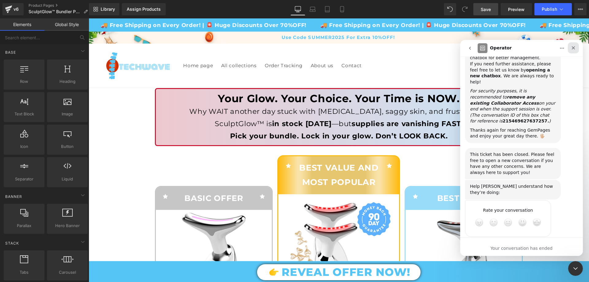
click at [572, 48] on icon "Close" at bounding box center [573, 47] width 5 height 5
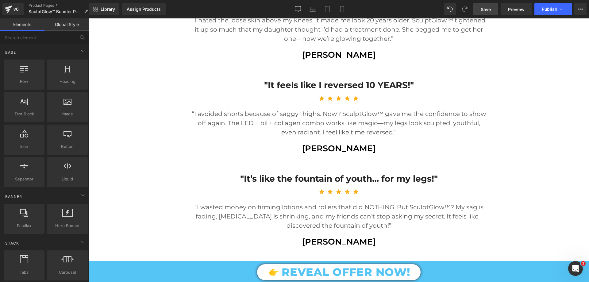
scroll to position [981, 0]
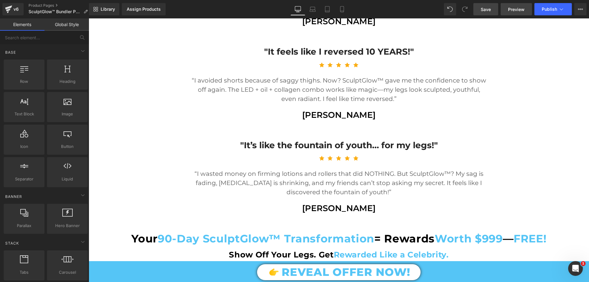
click at [513, 13] on link "Preview" at bounding box center [516, 9] width 31 height 12
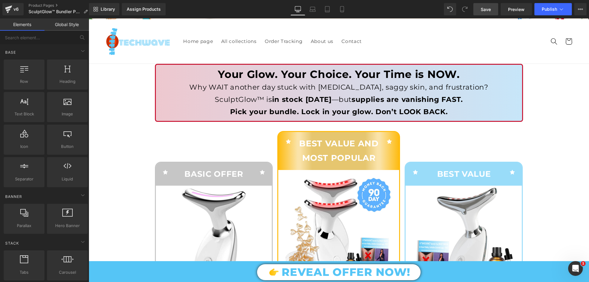
scroll to position [0, 0]
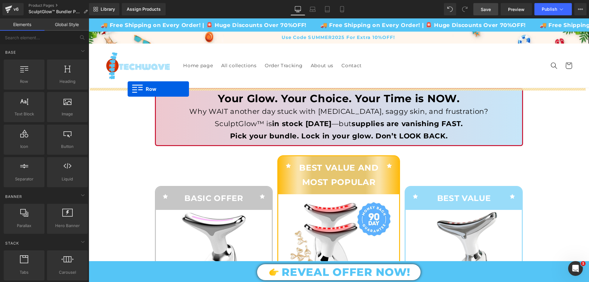
drag, startPoint x: 125, startPoint y: 92, endPoint x: 128, endPoint y: 89, distance: 4.3
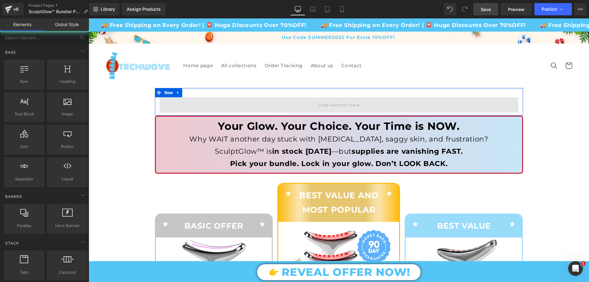
click at [179, 104] on span at bounding box center [338, 104] width 359 height 15
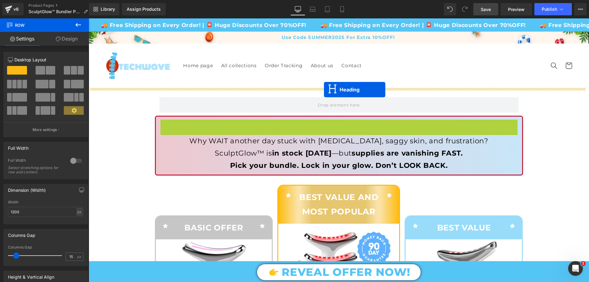
drag, startPoint x: 323, startPoint y: 124, endPoint x: 324, endPoint y: 90, distance: 34.7
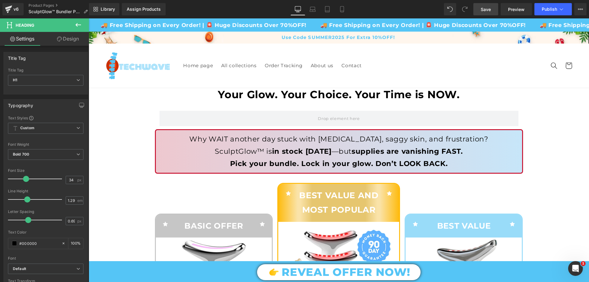
click at [443, 8] on div "Library Assign Products Product Preview No product match your search. Please tr…" at bounding box center [339, 9] width 500 height 12
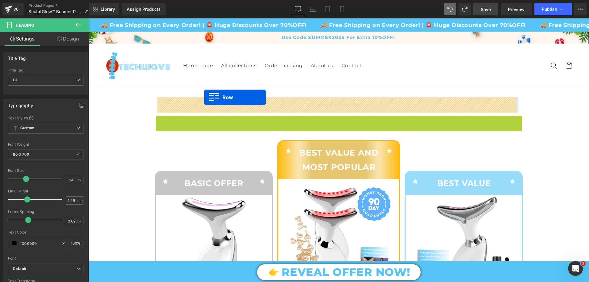
drag, startPoint x: 159, startPoint y: 122, endPoint x: 204, endPoint y: 97, distance: 51.1
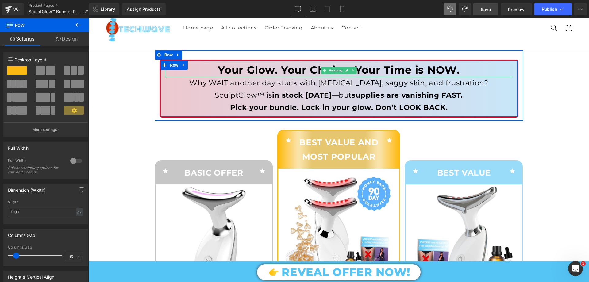
scroll to position [92, 0]
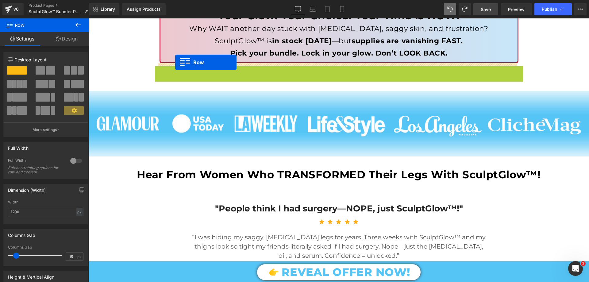
drag, startPoint x: 155, startPoint y: 71, endPoint x: 175, endPoint y: 62, distance: 22.0
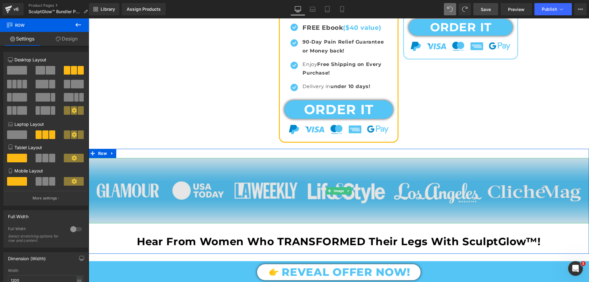
scroll to position [491, 0]
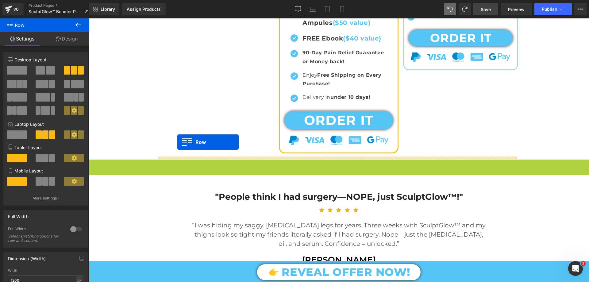
drag, startPoint x: 92, startPoint y: 164, endPoint x: 177, endPoint y: 142, distance: 87.7
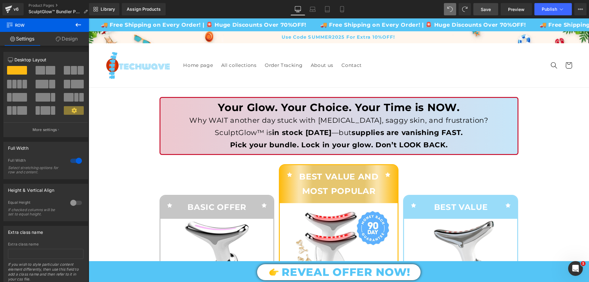
scroll to position [0, 0]
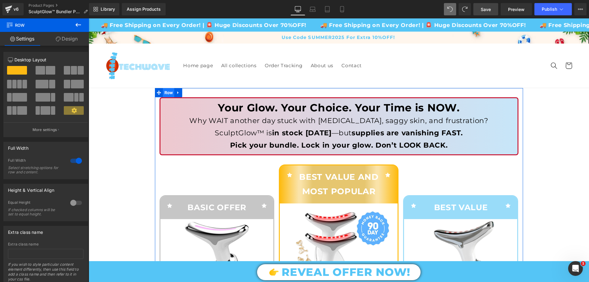
click at [163, 91] on span "Row" at bounding box center [169, 92] width 12 height 9
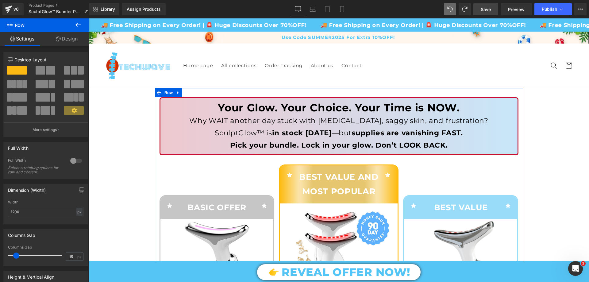
click at [73, 160] on div at bounding box center [76, 161] width 15 height 10
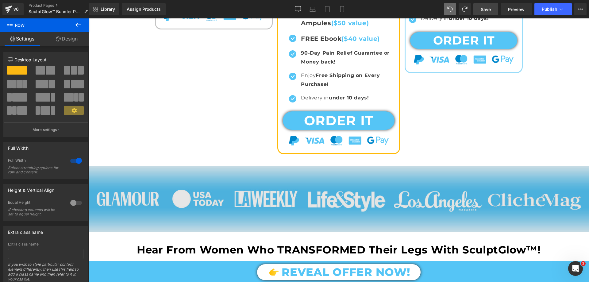
scroll to position [521, 0]
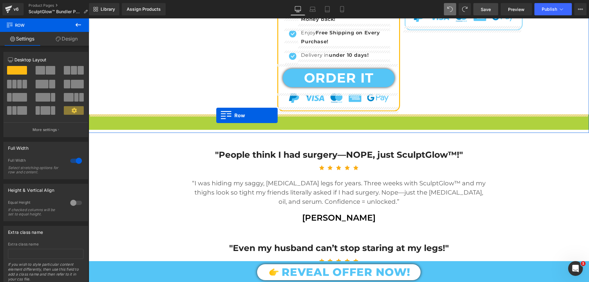
drag, startPoint x: 91, startPoint y: 120, endPoint x: 216, endPoint y: 115, distance: 125.2
drag, startPoint x: 90, startPoint y: 119, endPoint x: 220, endPoint y: 113, distance: 130.5
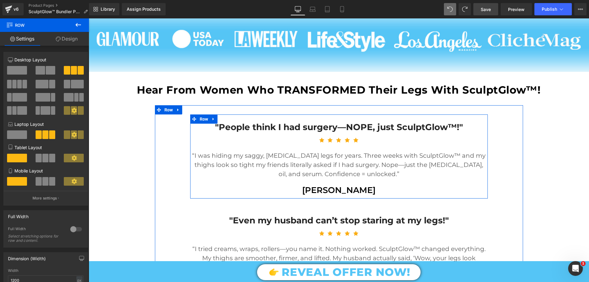
scroll to position [644, 0]
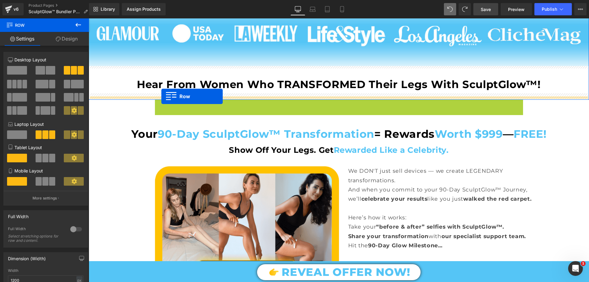
drag, startPoint x: 154, startPoint y: 107, endPoint x: 161, endPoint y: 96, distance: 13.0
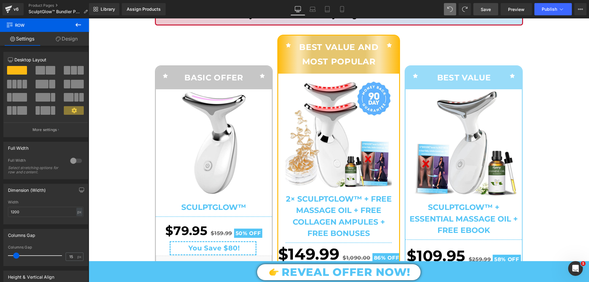
scroll to position [31, 0]
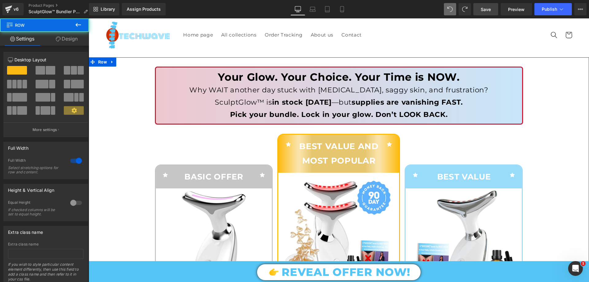
click at [97, 64] on span "Row" at bounding box center [103, 61] width 12 height 9
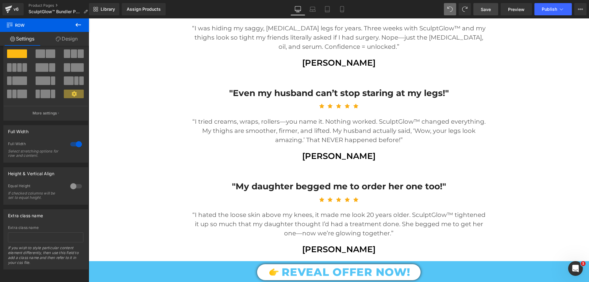
scroll to position [920, 0]
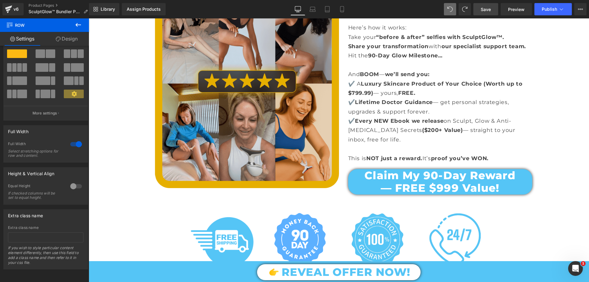
scroll to position [1073, 0]
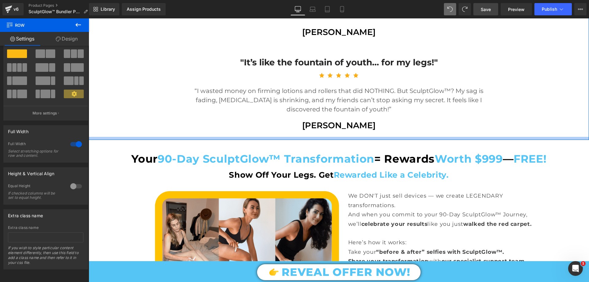
click at [282, 137] on div at bounding box center [339, 138] width 500 height 3
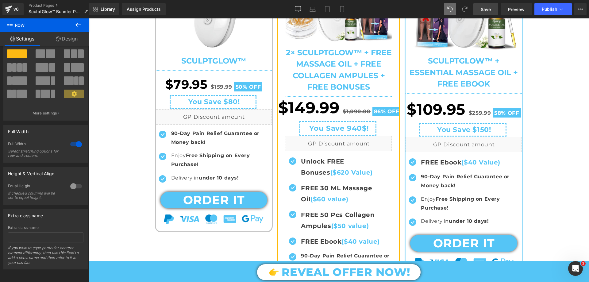
scroll to position [0, 0]
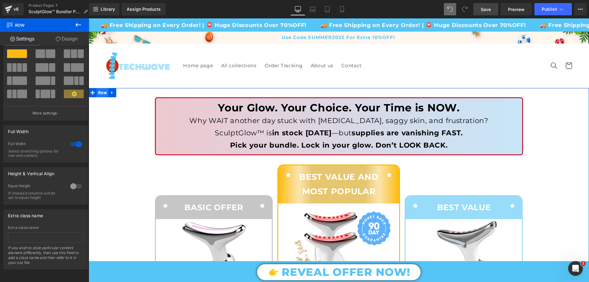
click at [99, 93] on span "Row" at bounding box center [103, 92] width 12 height 9
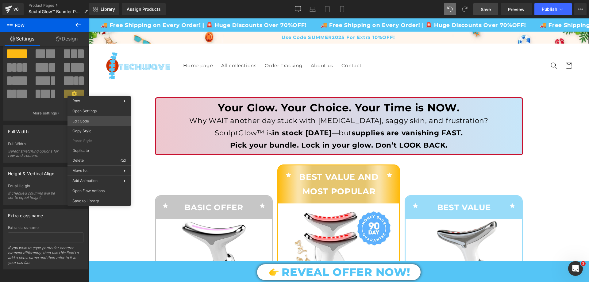
click at [90, 122] on body "Row You are previewing how the will restyle your page. You can not edit Element…" at bounding box center [294, 141] width 589 height 282
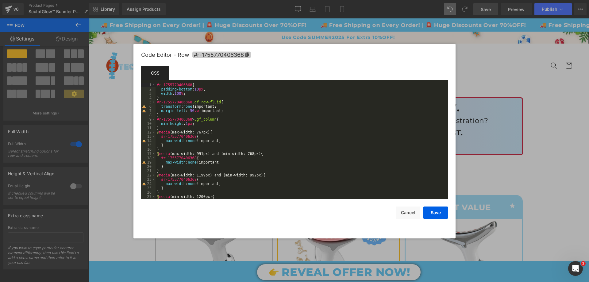
click at [229, 55] on span "#r-1755770406368" at bounding box center [221, 55] width 59 height 6
click at [407, 215] on button "Cancel" at bounding box center [408, 212] width 25 height 12
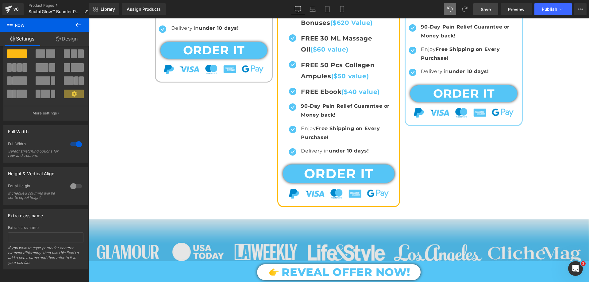
scroll to position [460, 0]
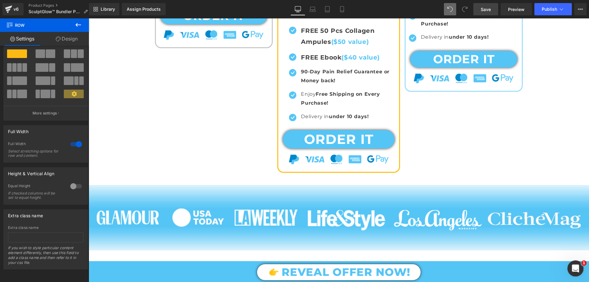
click at [572, 265] on icon "Open Intercom Messenger" at bounding box center [575, 268] width 10 height 10
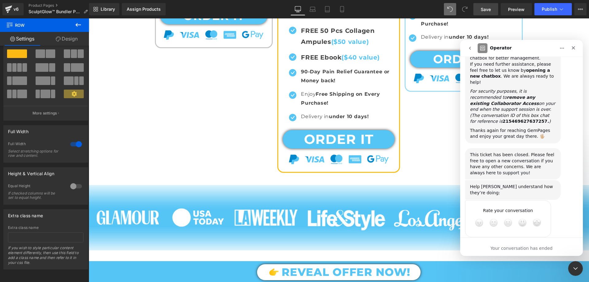
scroll to position [780, 0]
click at [471, 49] on icon "go back" at bounding box center [469, 48] width 5 height 5
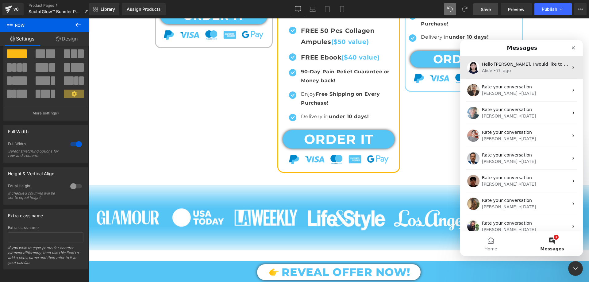
click at [521, 71] on div "[PERSON_NAME] • 7h ago" at bounding box center [525, 70] width 86 height 6
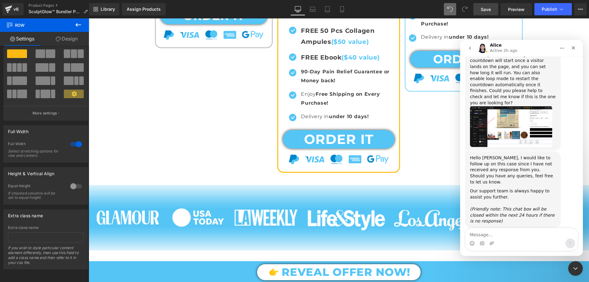
scroll to position [4907, 0]
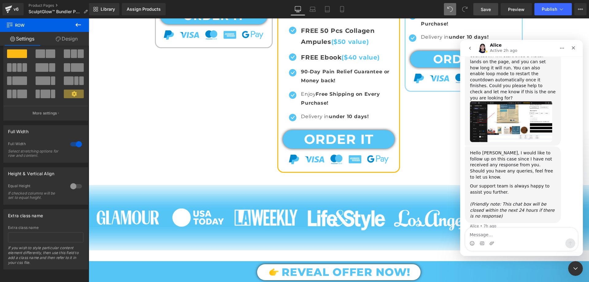
click at [497, 237] on textarea "Message…" at bounding box center [521, 233] width 112 height 10
type textarea "Great, now the last request for now, and that is to make this row #r-1755770406…"
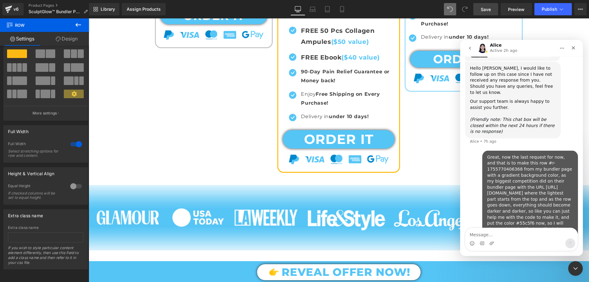
scroll to position [4997, 0]
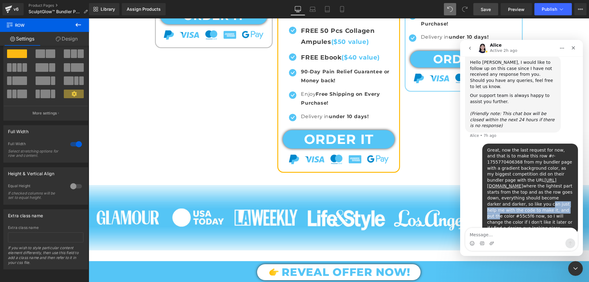
drag, startPoint x: 519, startPoint y: 196, endPoint x: 532, endPoint y: 202, distance: 14.4
click at [532, 202] on div "Great, now the last request for now, and that is to make this row #r-1755770406…" at bounding box center [530, 189] width 86 height 84
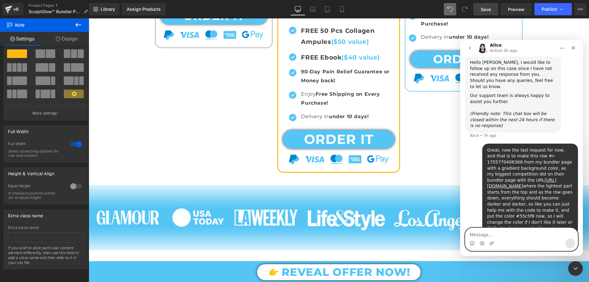
click at [537, 233] on textarea "Message…" at bounding box center [521, 233] width 112 height 10
click at [573, 268] on icon "Close Intercom Messenger" at bounding box center [574, 267] width 7 height 7
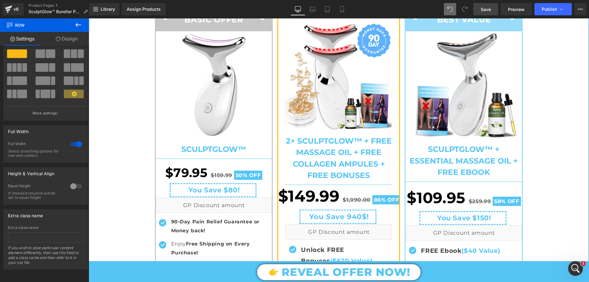
scroll to position [184, 0]
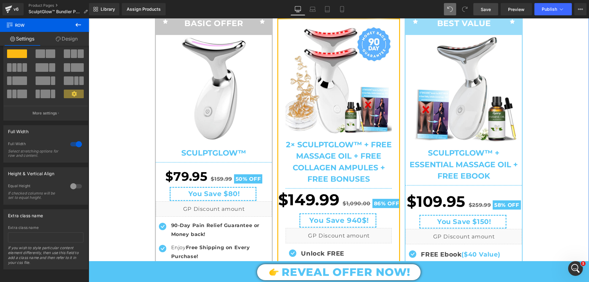
click at [342, 88] on img at bounding box center [339, 80] width 106 height 107
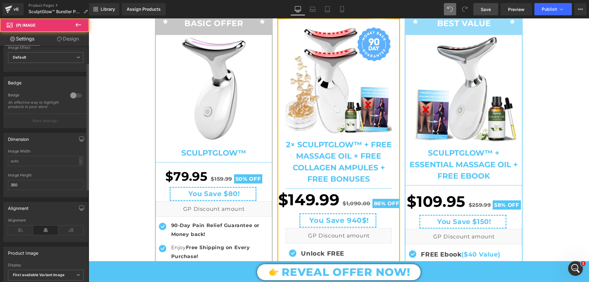
scroll to position [61, 0]
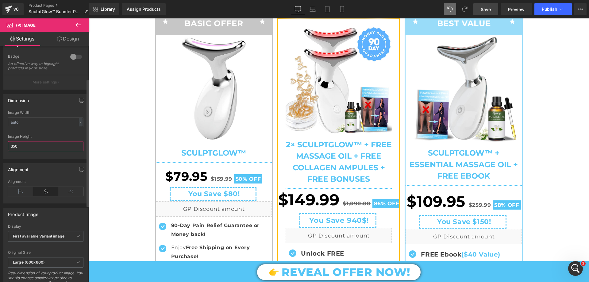
click at [18, 149] on input "350" at bounding box center [45, 146] width 75 height 10
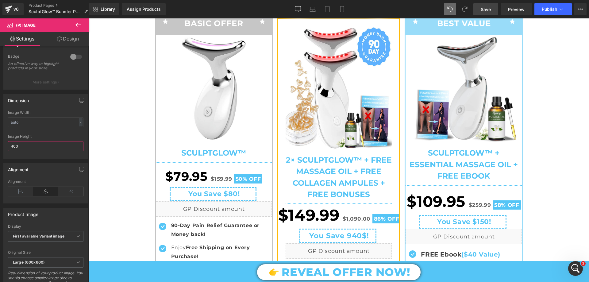
scroll to position [123, 0]
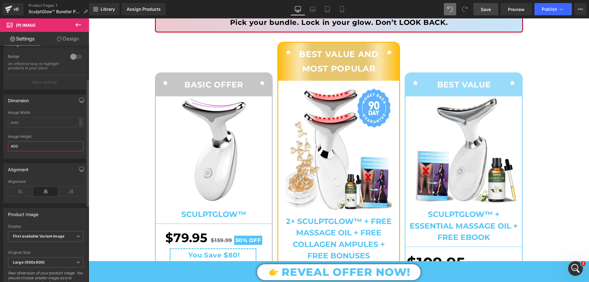
click at [14, 151] on input "400" at bounding box center [45, 146] width 75 height 10
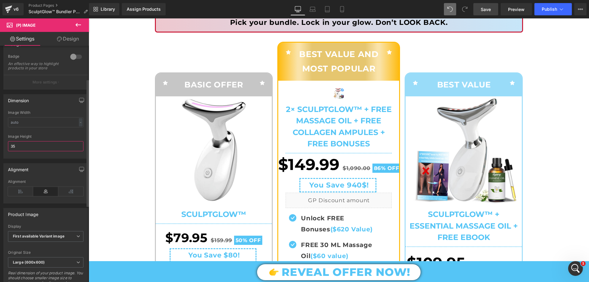
type input "350"
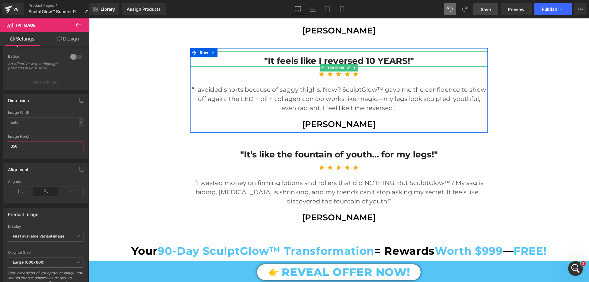
scroll to position [1135, 0]
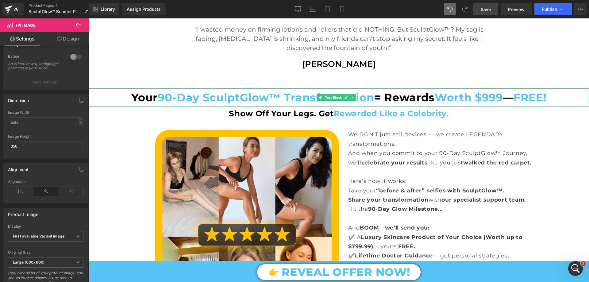
click at [172, 97] on span "90-Day SculptGlow™ Transformation" at bounding box center [266, 97] width 217 height 13
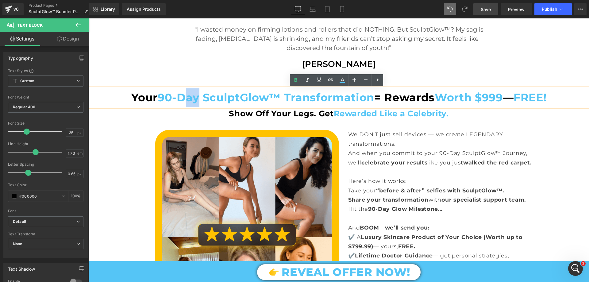
drag, startPoint x: 180, startPoint y: 97, endPoint x: 190, endPoint y: 96, distance: 10.2
click at [190, 96] on span "90-Day SculptGlow™ Transformation" at bounding box center [266, 97] width 217 height 13
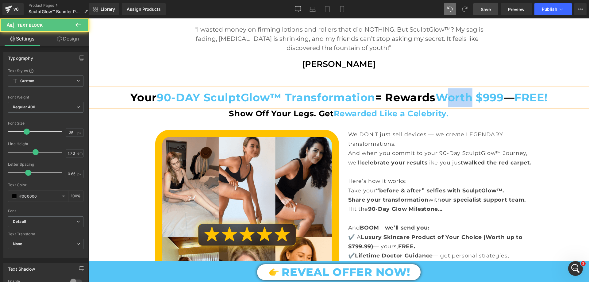
drag, startPoint x: 447, startPoint y: 97, endPoint x: 469, endPoint y: 99, distance: 22.2
click at [469, 99] on span "Worth $999" at bounding box center [470, 97] width 68 height 13
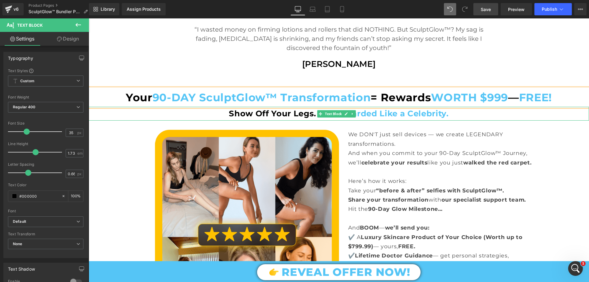
click at [414, 115] on span "Rewarded Like a Celebrity." at bounding box center [391, 114] width 115 height 10
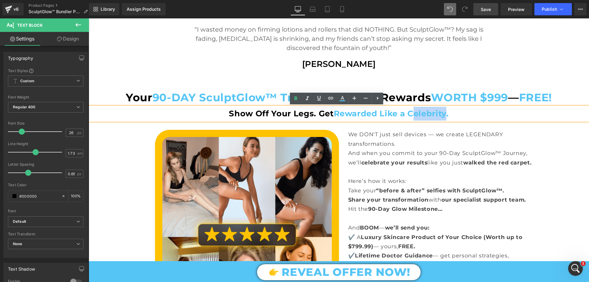
drag, startPoint x: 413, startPoint y: 113, endPoint x: 445, endPoint y: 117, distance: 31.9
click at [445, 117] on span "Rewarded Like a Celebrity." at bounding box center [391, 114] width 115 height 10
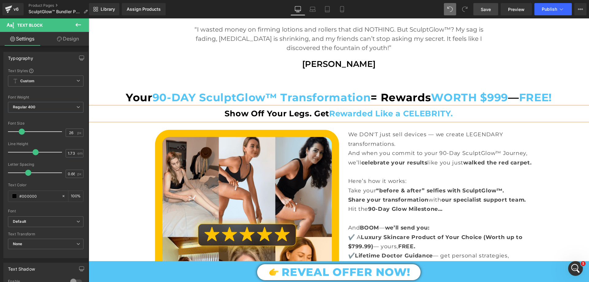
click at [147, 143] on div "Your Glow. Your Choice. Your Time is NOW. Heading Why WAIT another day stuck wi…" at bounding box center [339, 220] width 500 height 2535
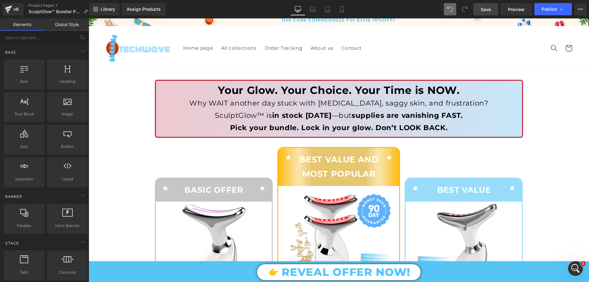
scroll to position [0, 0]
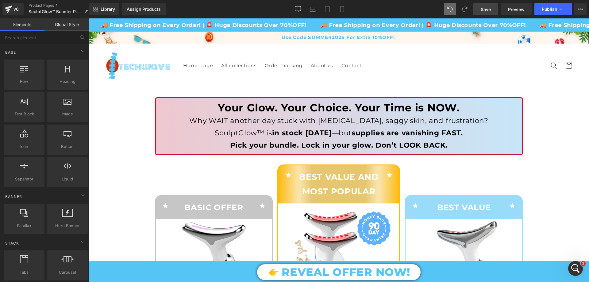
click at [487, 6] on span "Save" at bounding box center [486, 9] width 10 height 6
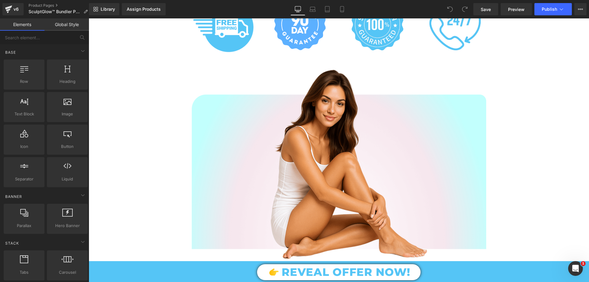
scroll to position [1319, 0]
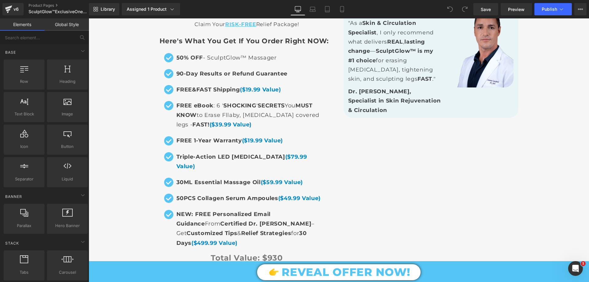
scroll to position [4447, 0]
